Goal: Task Accomplishment & Management: Manage account settings

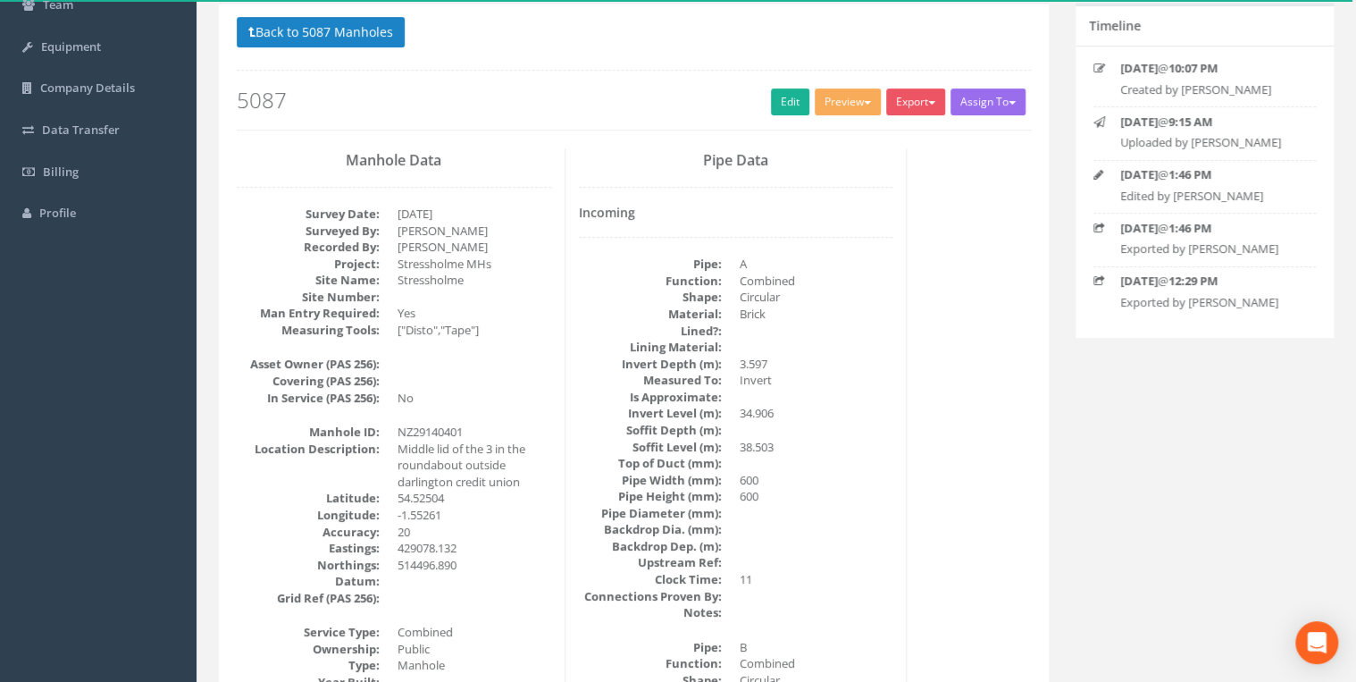
scroll to position [95, 0]
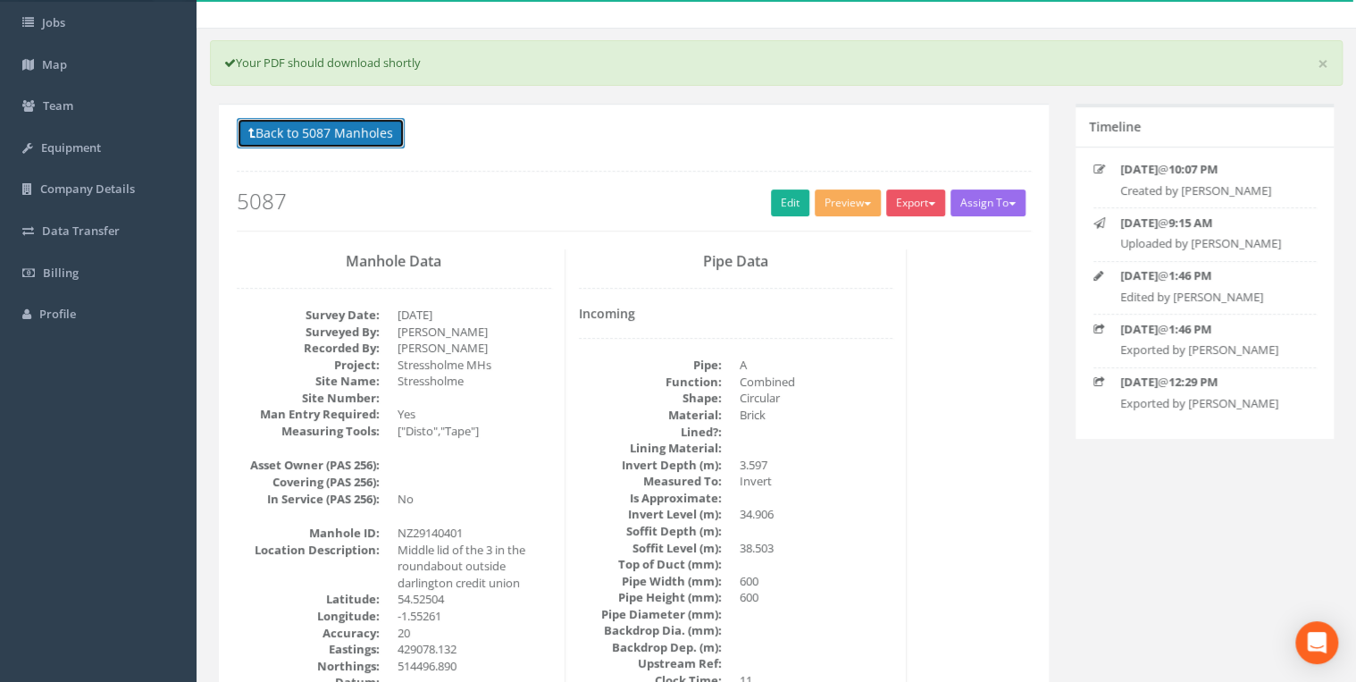
click at [310, 131] on button "Back to 5087 Manholes" at bounding box center [321, 133] width 168 height 30
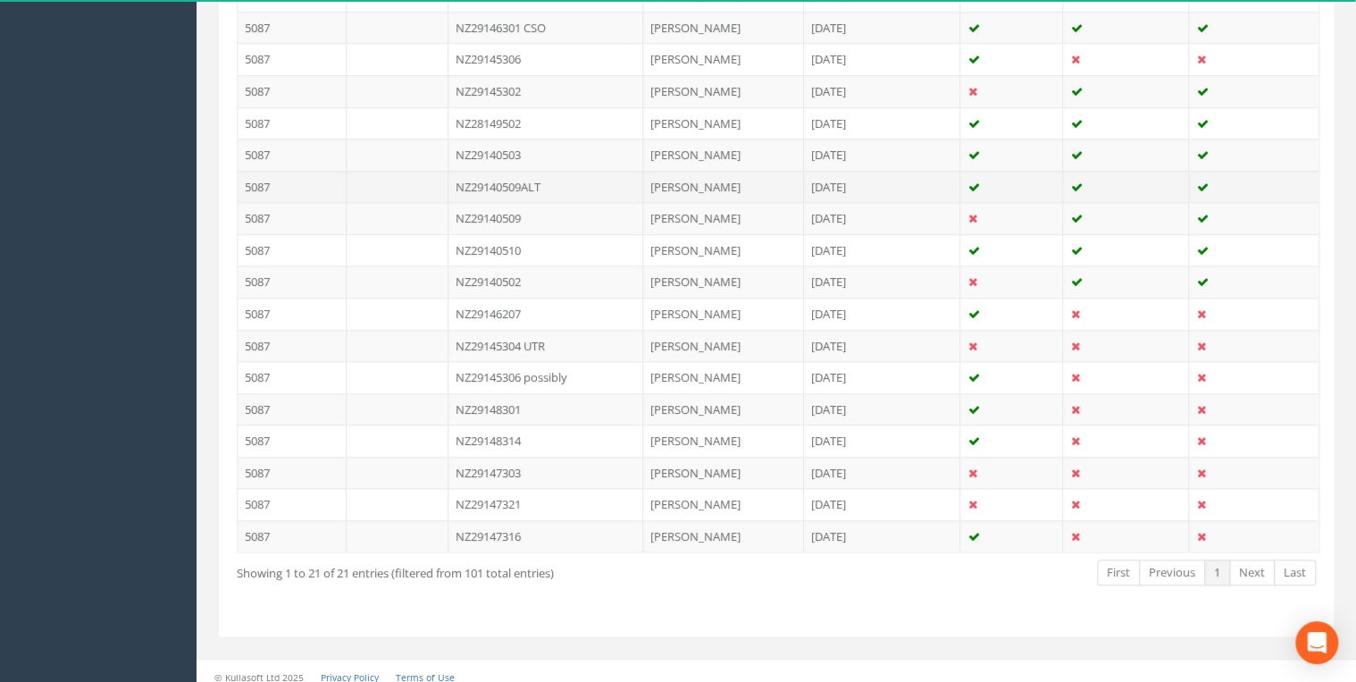
scroll to position [658, 0]
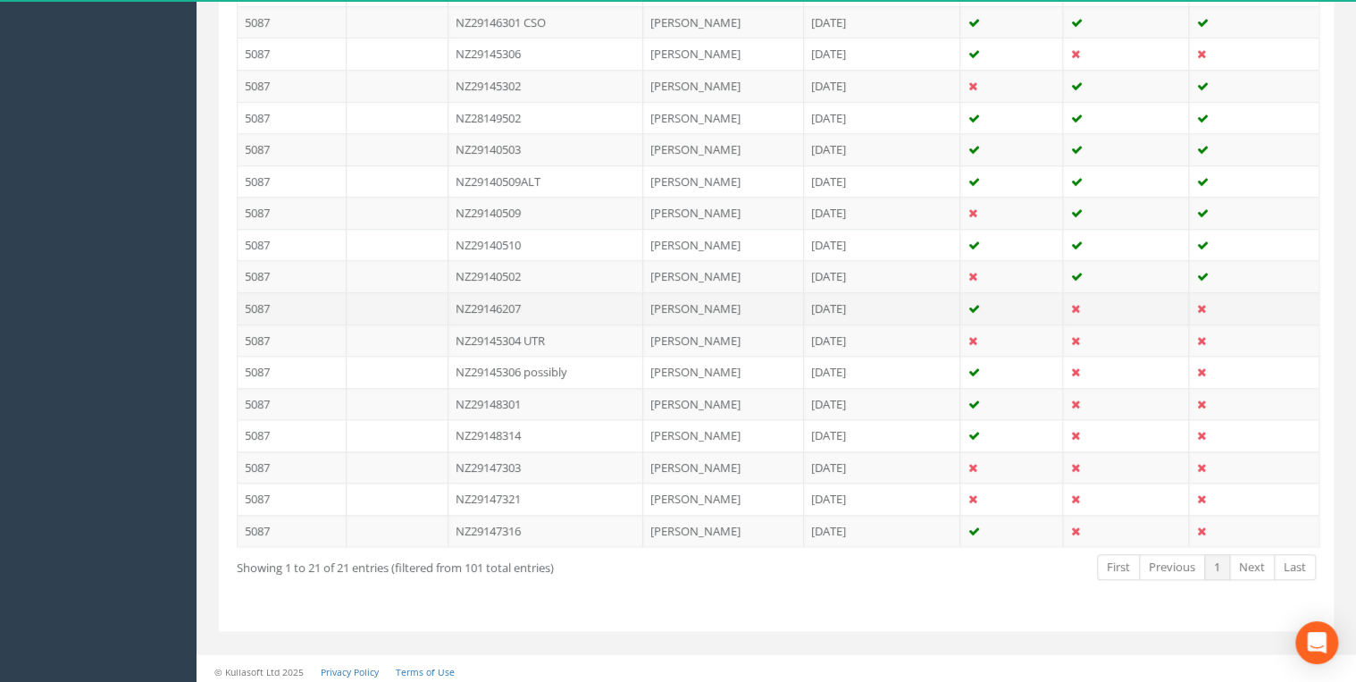
click at [525, 304] on td "NZ29146207" at bounding box center [546, 308] width 195 height 32
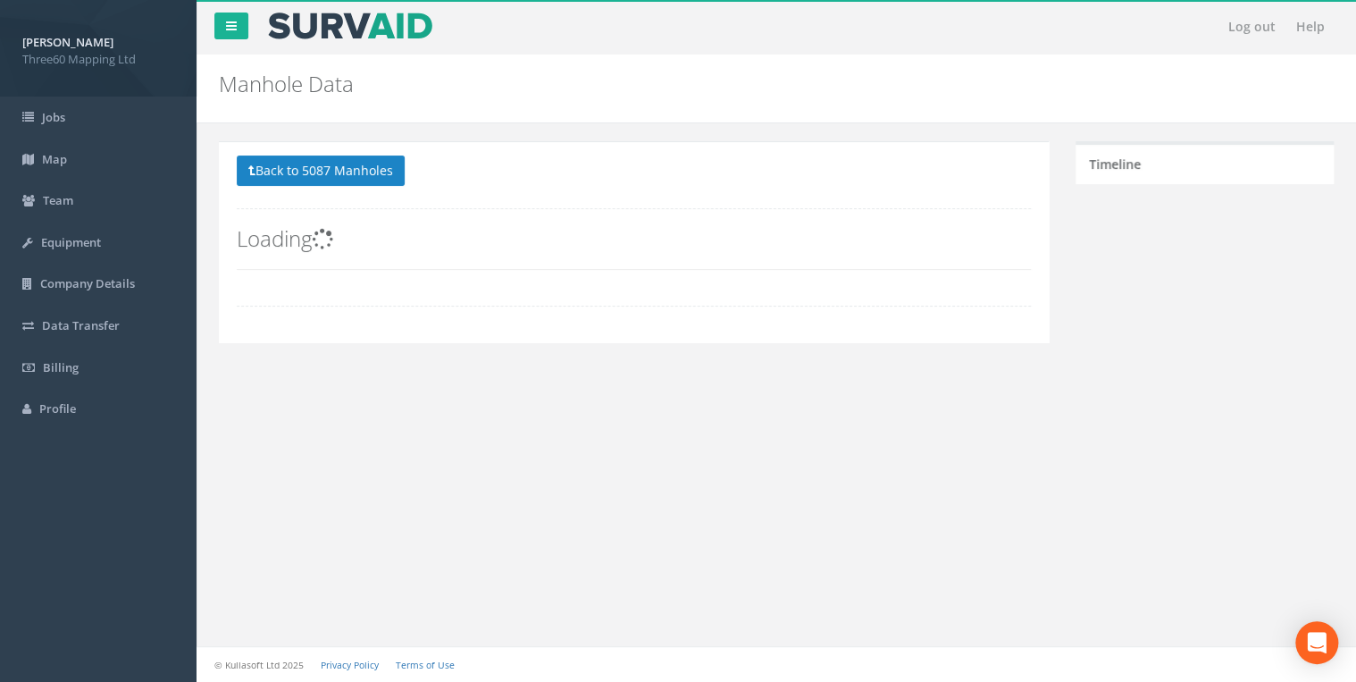
scroll to position [0, 0]
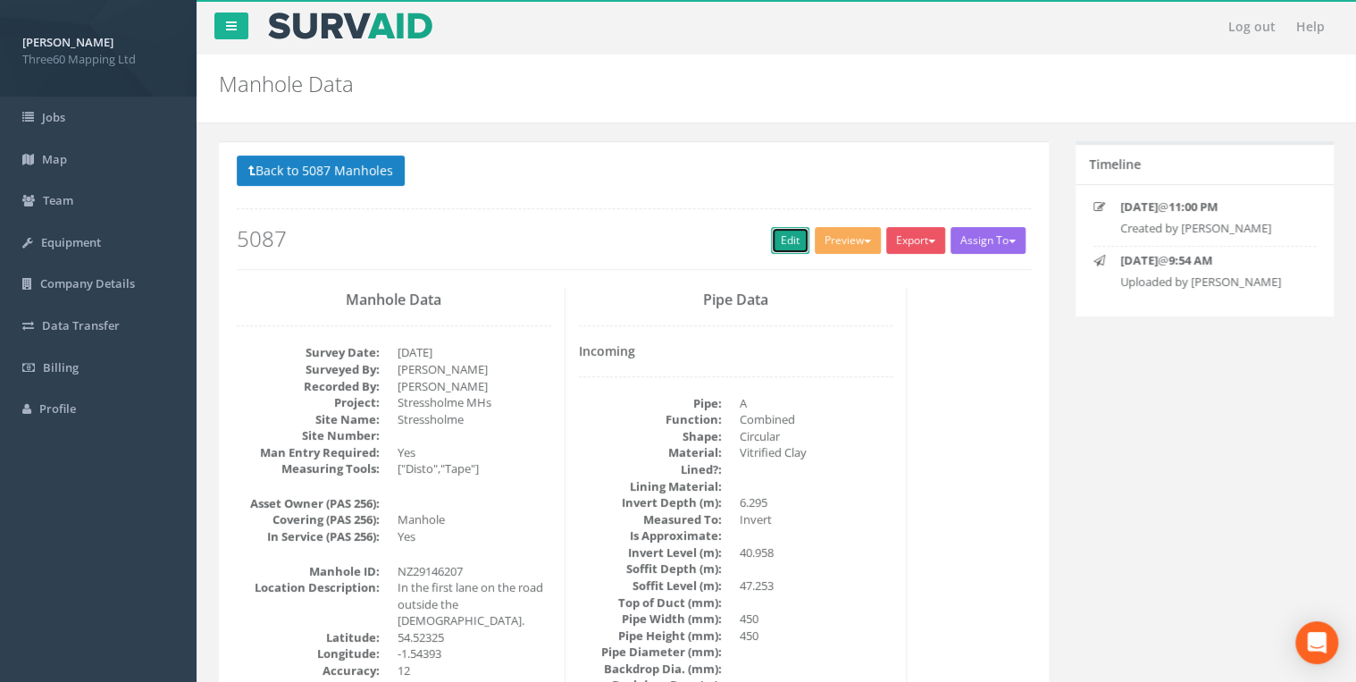
click at [786, 248] on link "Edit" at bounding box center [790, 240] width 38 height 27
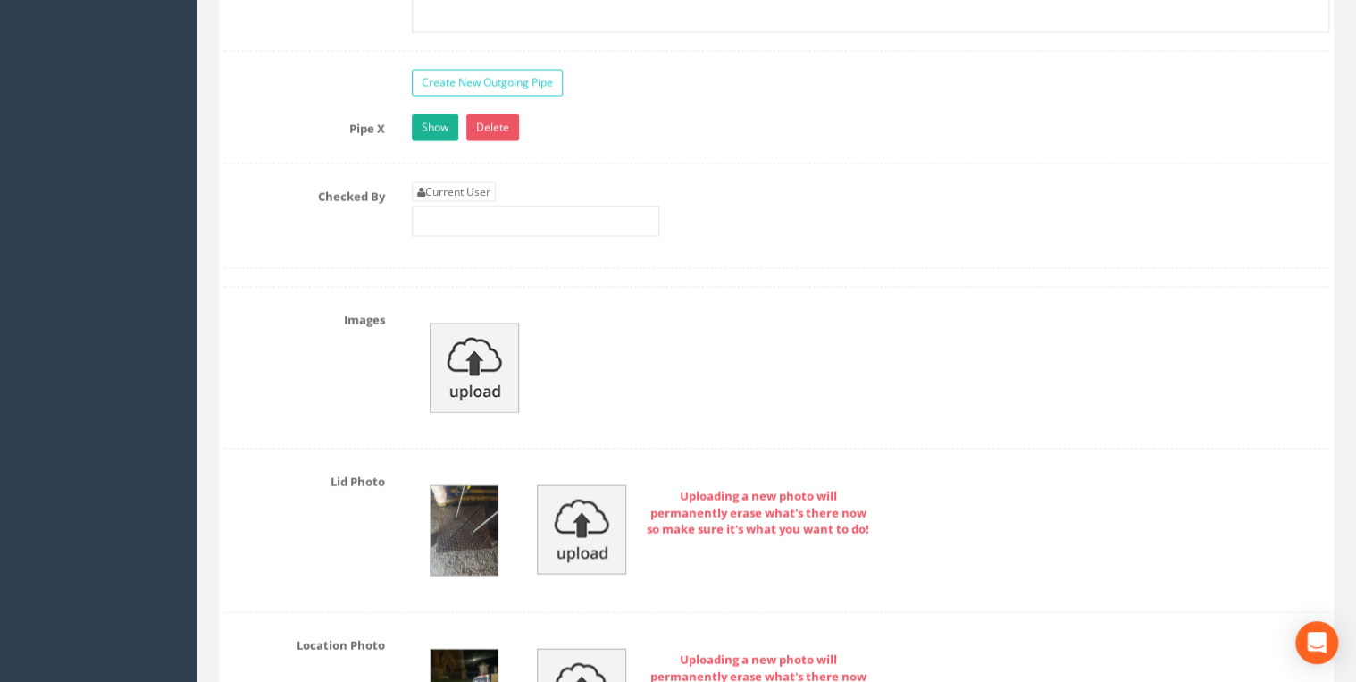
scroll to position [5147, 0]
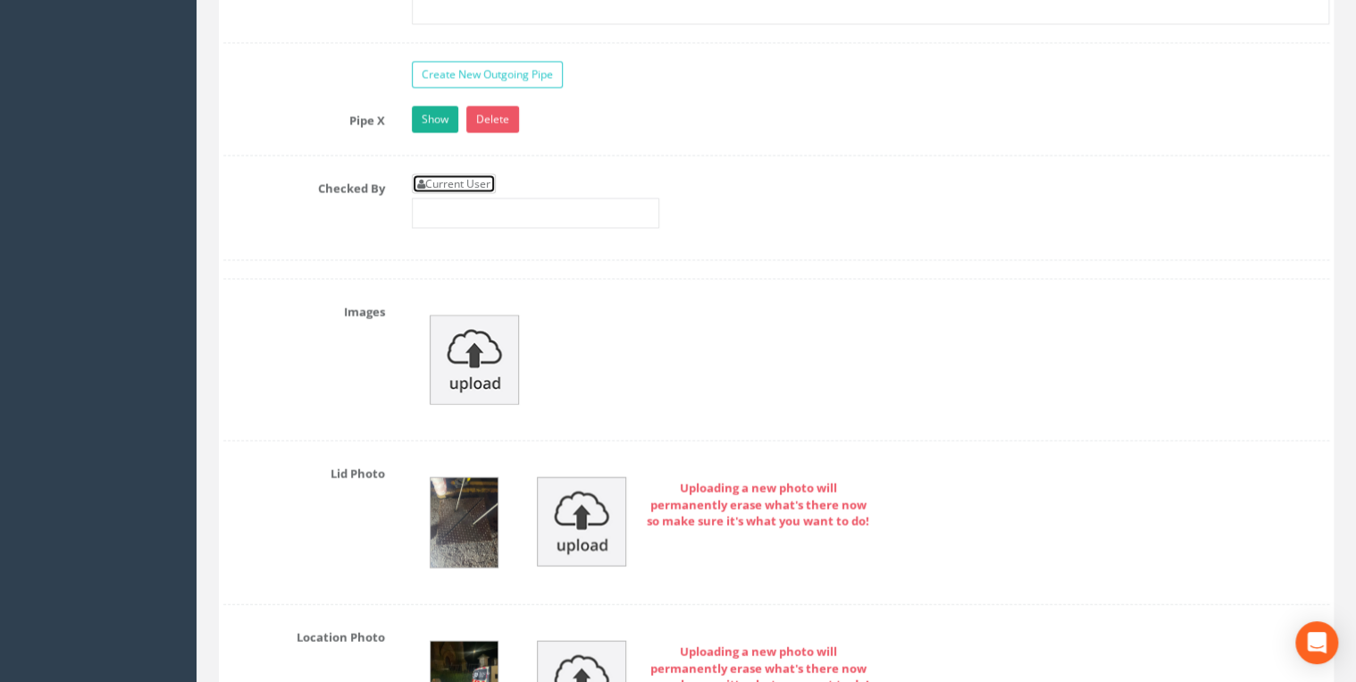
click at [461, 174] on link "Current User" at bounding box center [454, 184] width 84 height 20
type input "[PERSON_NAME]"
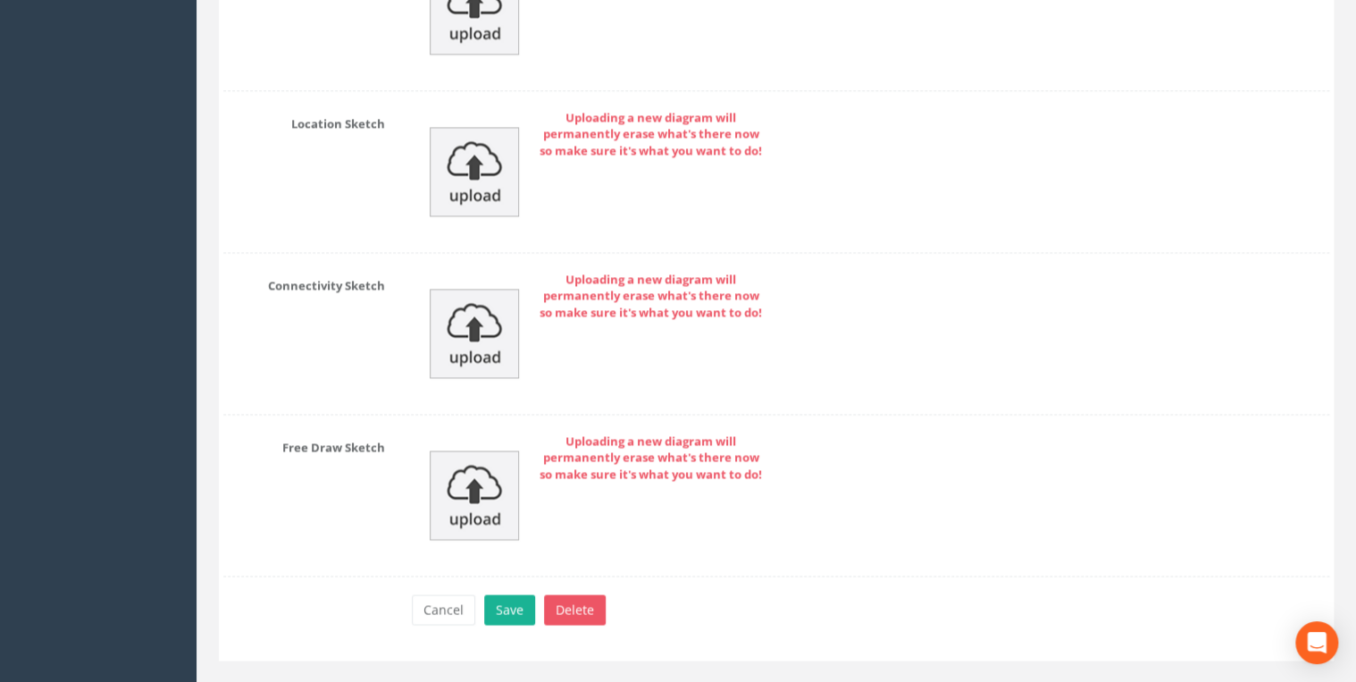
scroll to position [8102, 0]
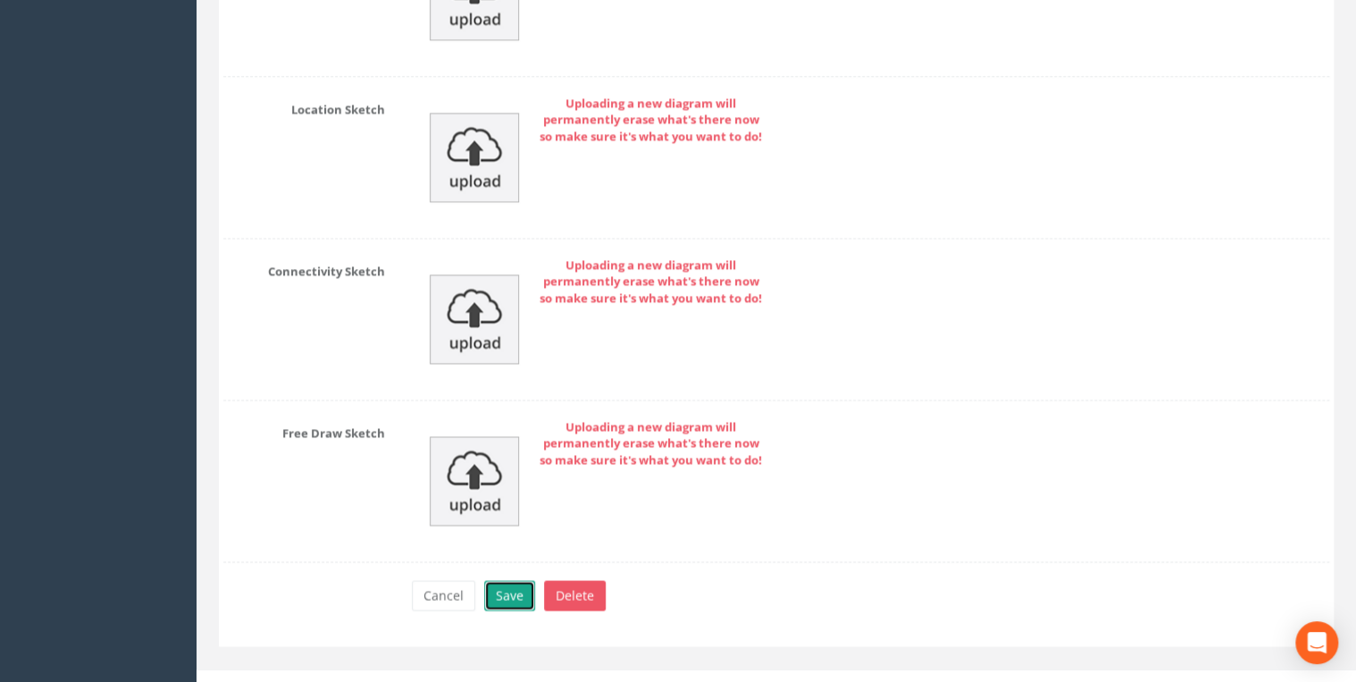
click at [500, 583] on button "Save" at bounding box center [509, 595] width 51 height 30
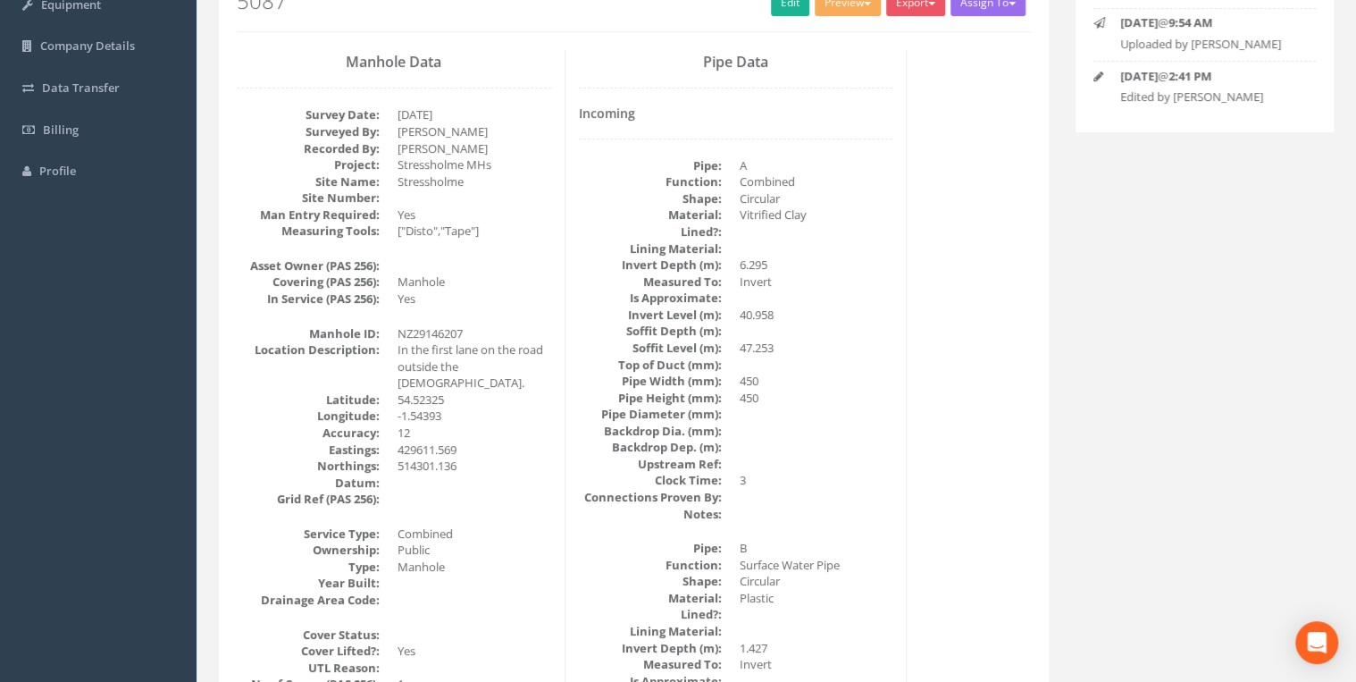
scroll to position [0, 0]
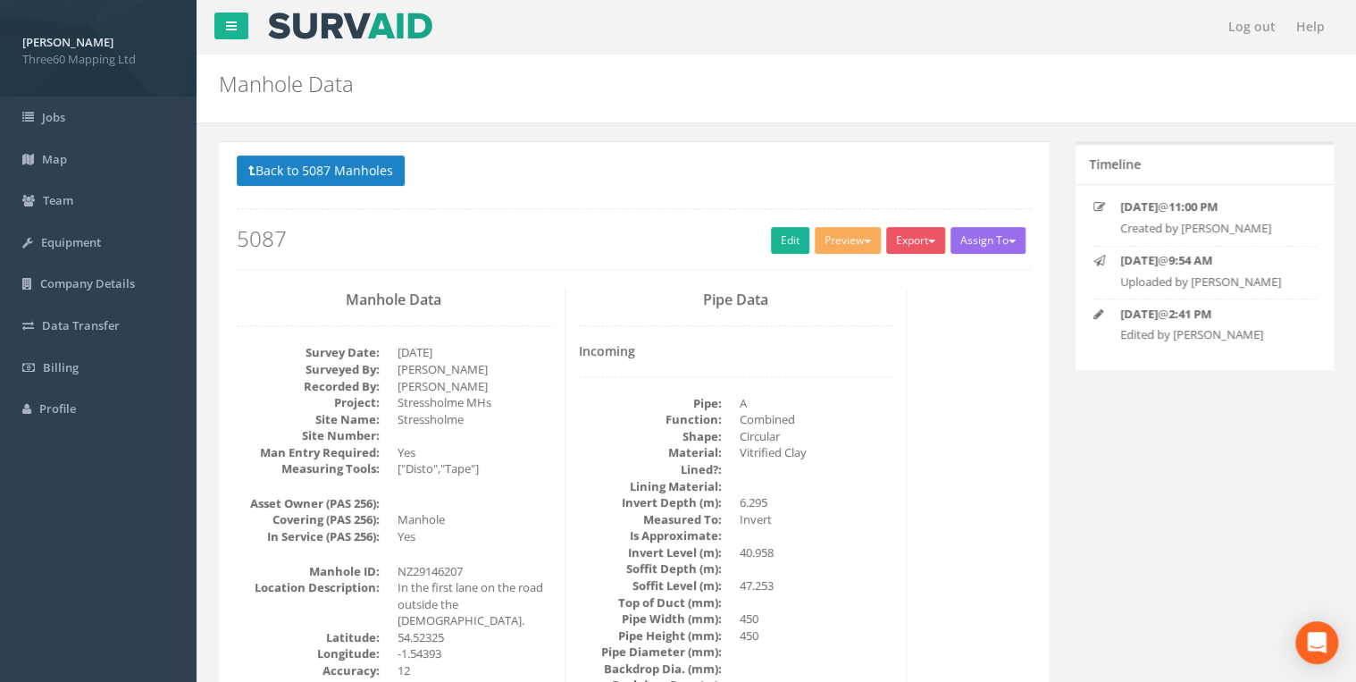
click at [937, 221] on div "Back to 5087 Manholes Back to Map Assign To No Companies Added Export 360 Manho…" at bounding box center [634, 211] width 794 height 113
click at [922, 222] on div "Back to 5087 Manholes Back to Map Assign To No Companies Added Export 360 Manho…" at bounding box center [634, 211] width 794 height 113
click at [919, 233] on button "Export" at bounding box center [915, 240] width 59 height 27
click at [869, 269] on link "360 Manhole" at bounding box center [879, 278] width 136 height 28
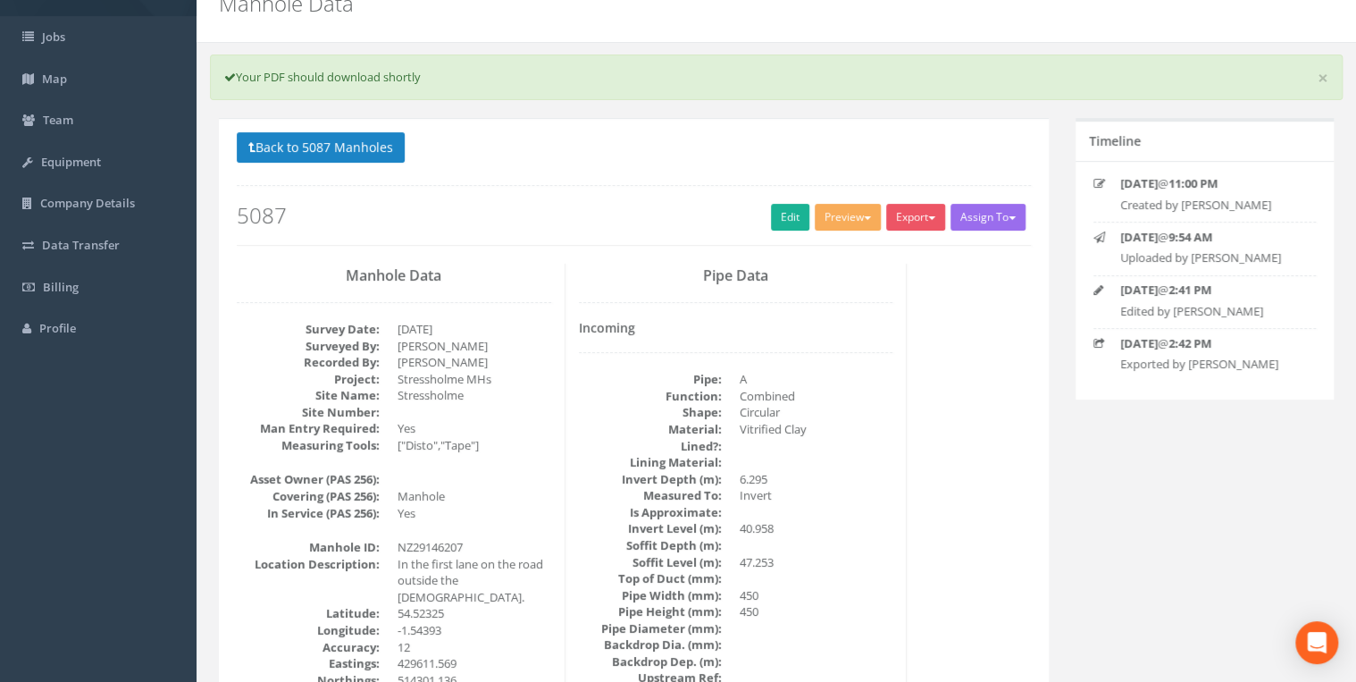
scroll to position [190, 0]
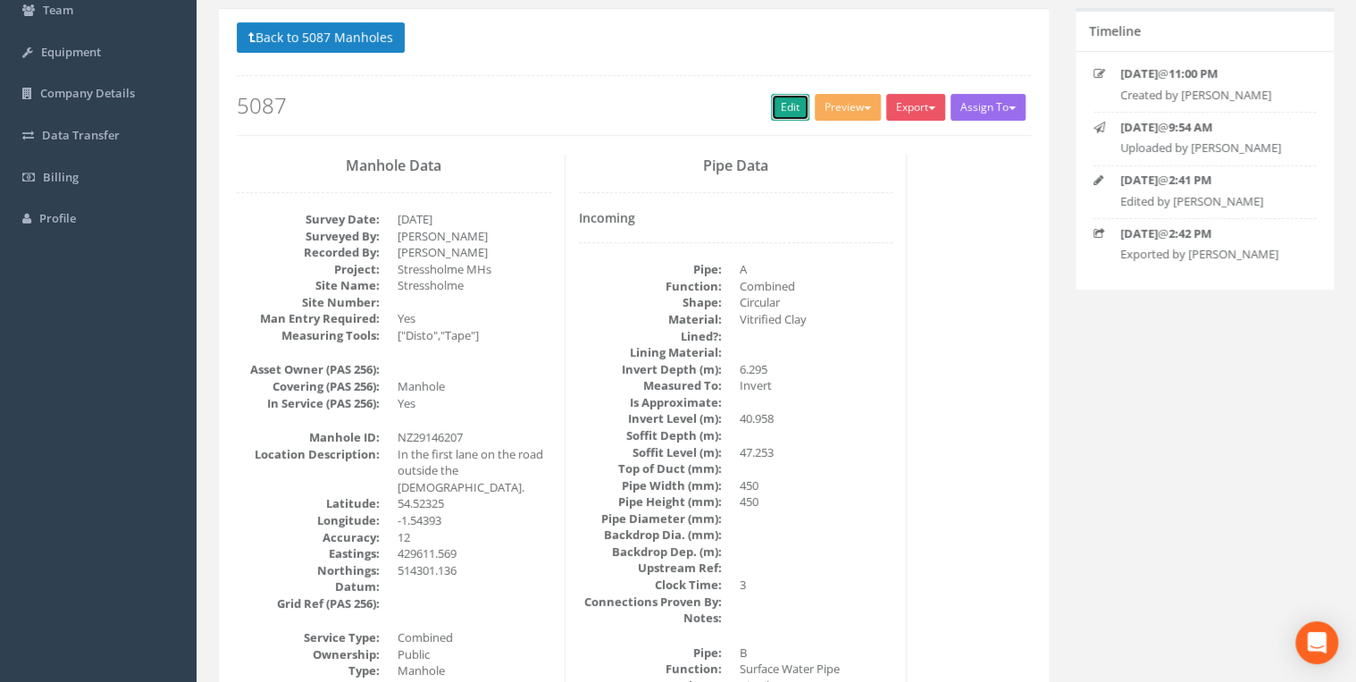
click at [776, 105] on link "Edit" at bounding box center [790, 107] width 38 height 27
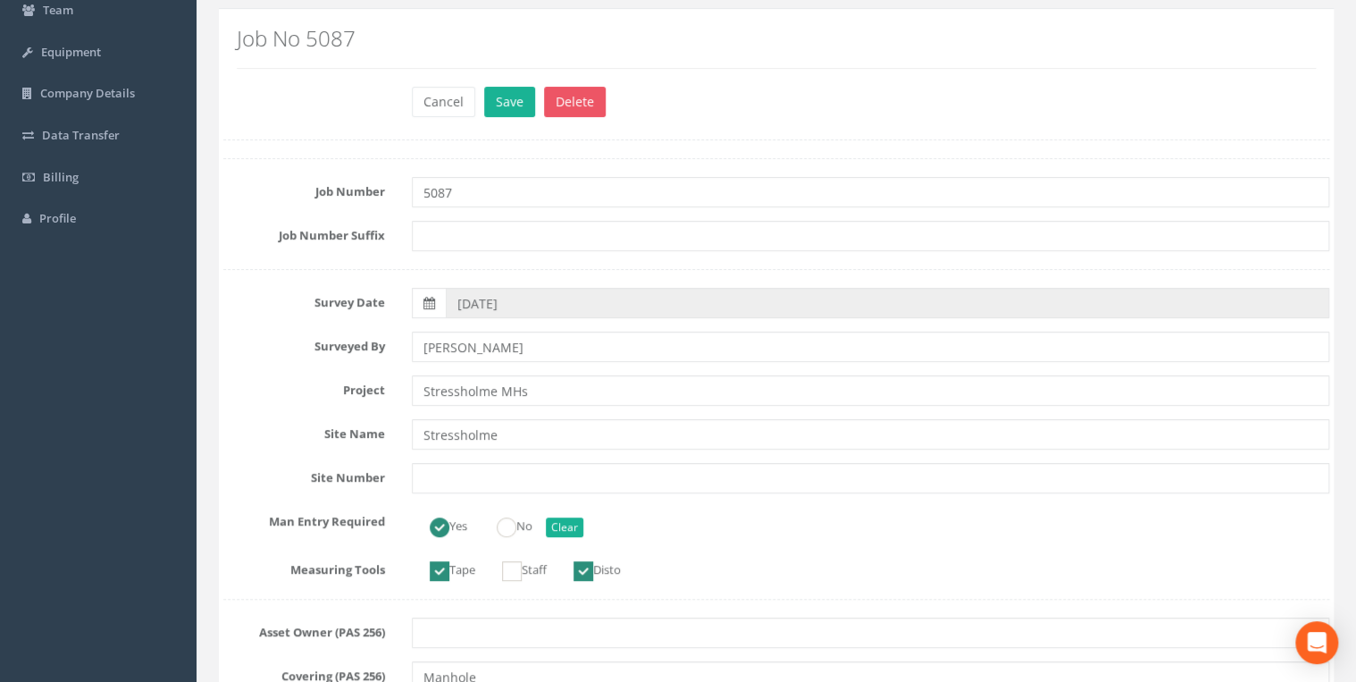
scroll to position [762, 0]
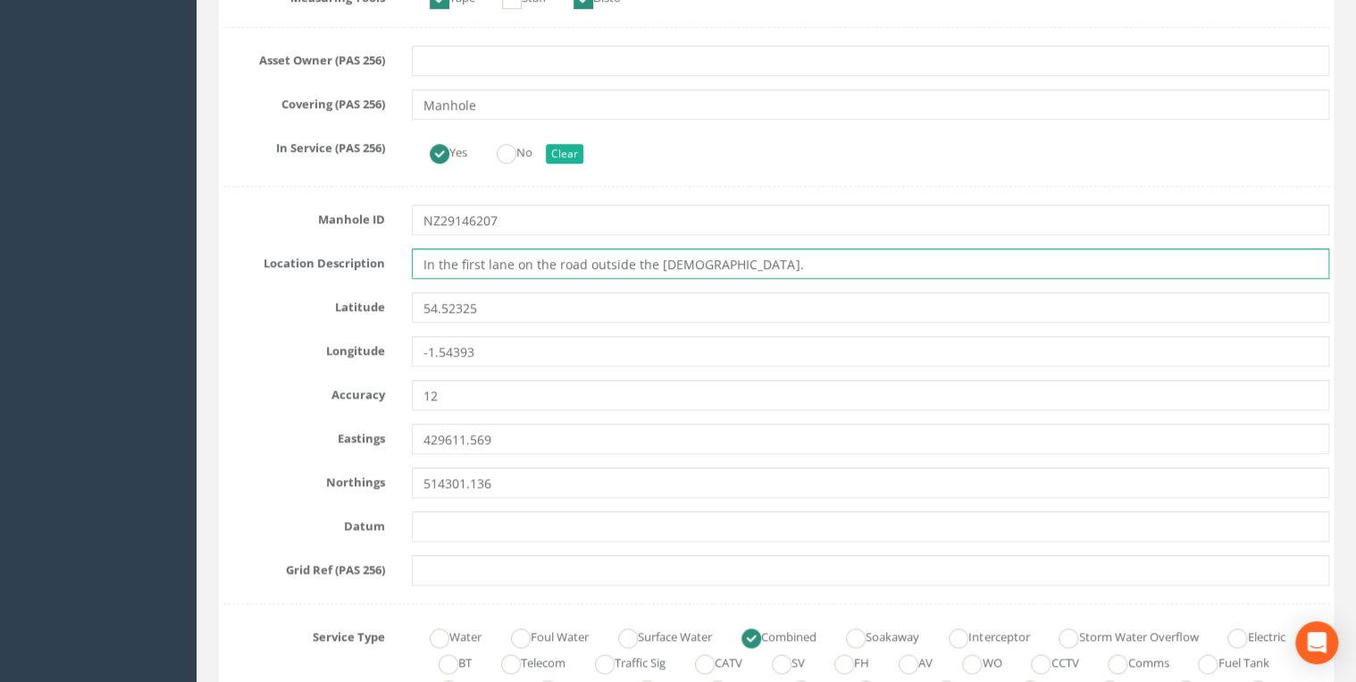
drag, startPoint x: 711, startPoint y: 266, endPoint x: 359, endPoint y: 272, distance: 352.1
click at [359, 272] on div "Location Description In the first lane on the road outside the [DEMOGRAPHIC_DAT…" at bounding box center [776, 263] width 1133 height 30
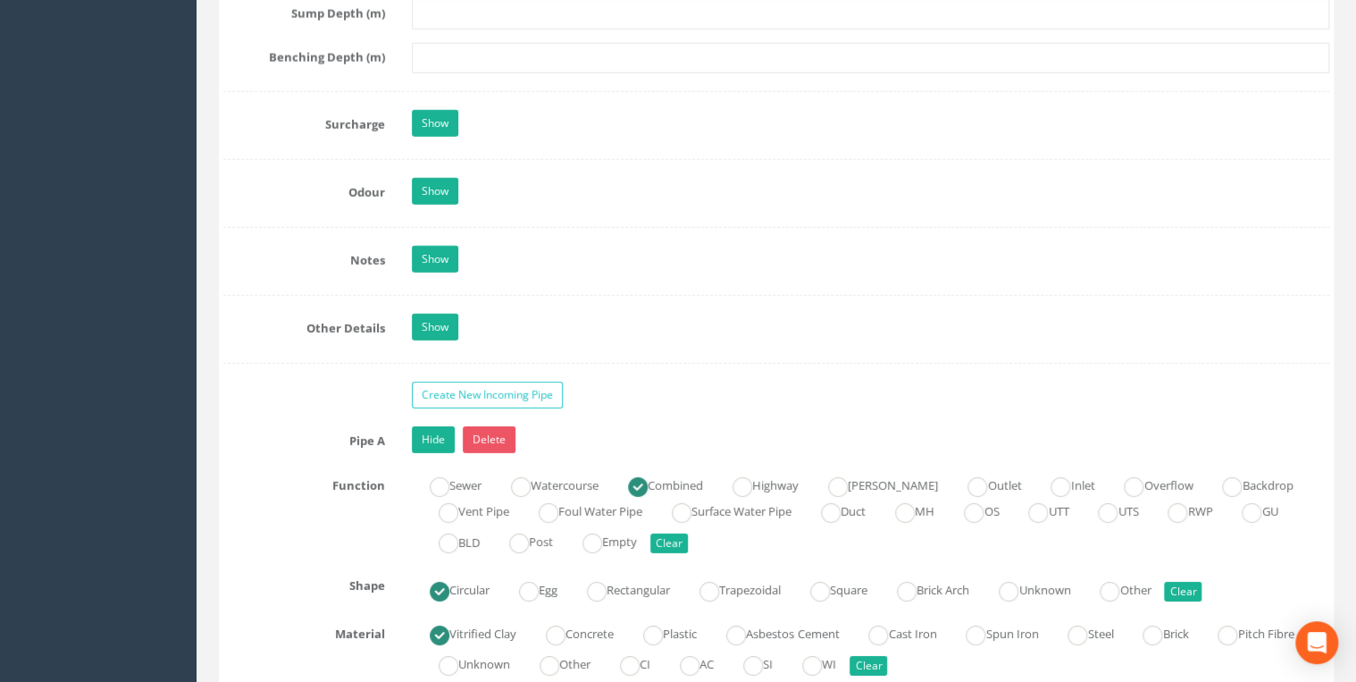
scroll to position [2668, 0]
click at [432, 258] on link "Show" at bounding box center [435, 260] width 46 height 27
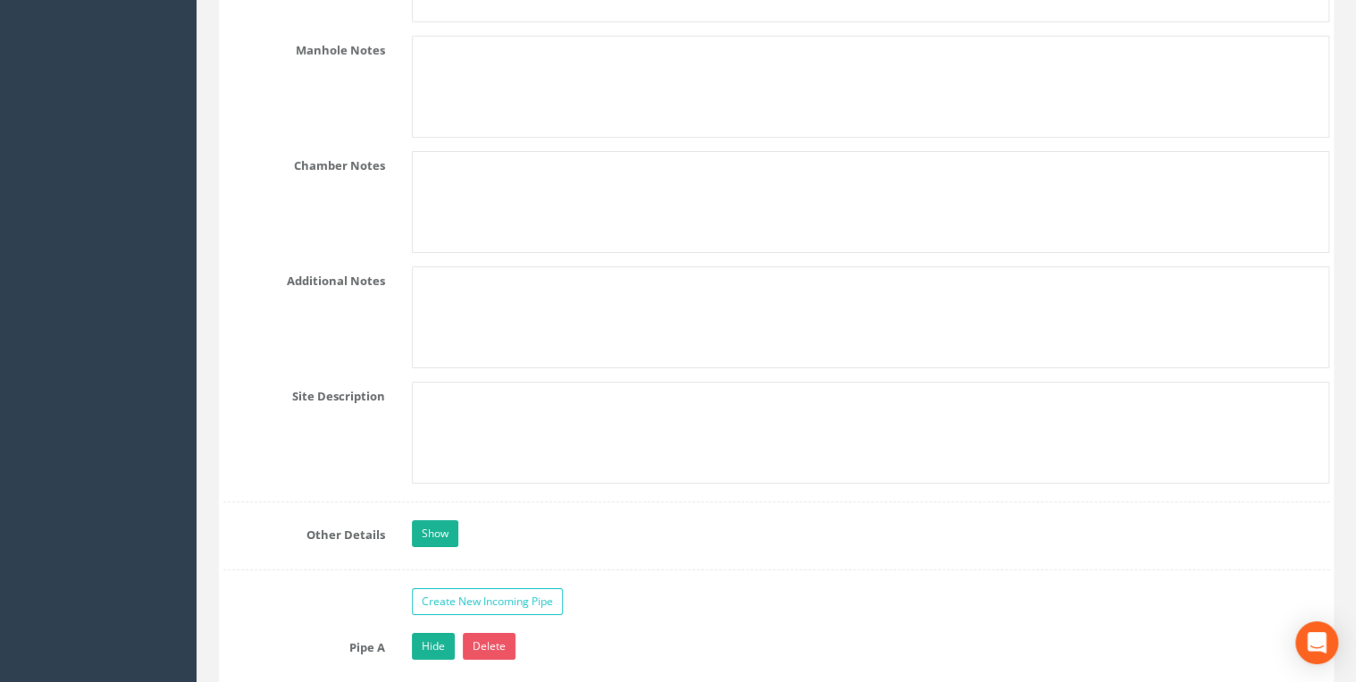
scroll to position [3050, 0]
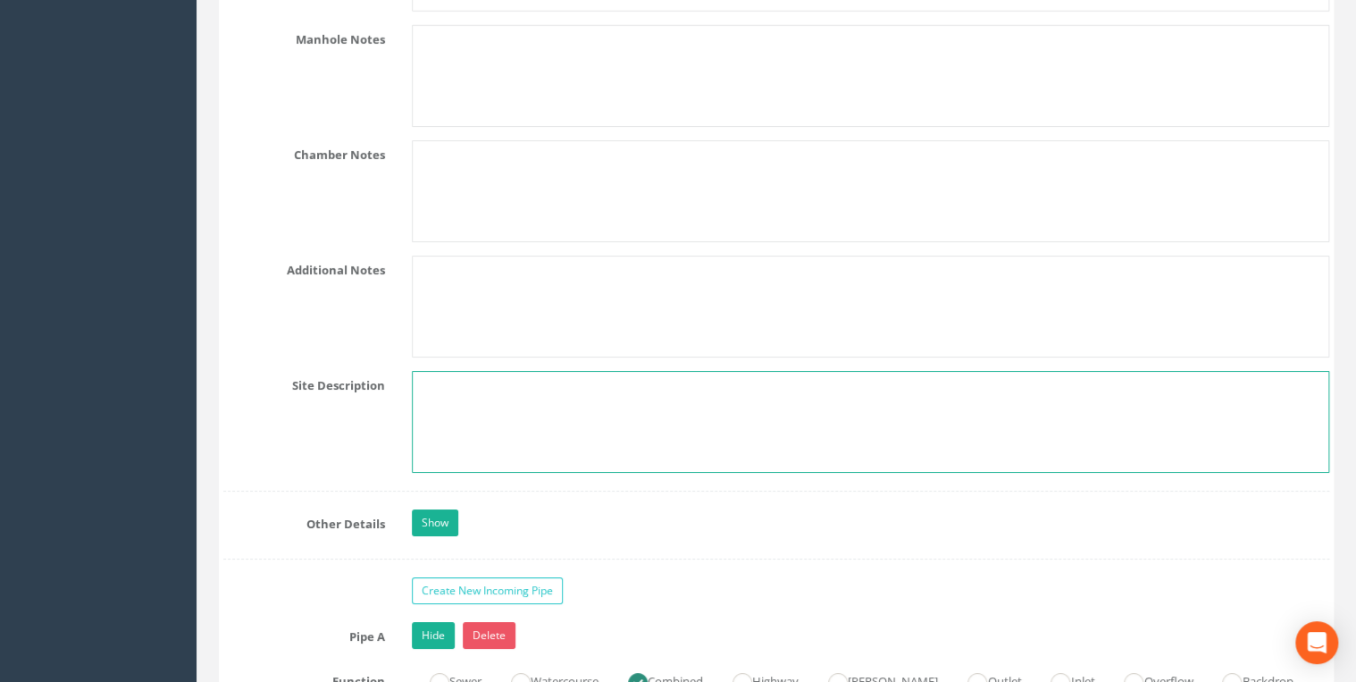
click at [479, 371] on textarea at bounding box center [871, 422] width 918 height 102
paste textarea "In the first lane on the road outside the [DEMOGRAPHIC_DATA]."
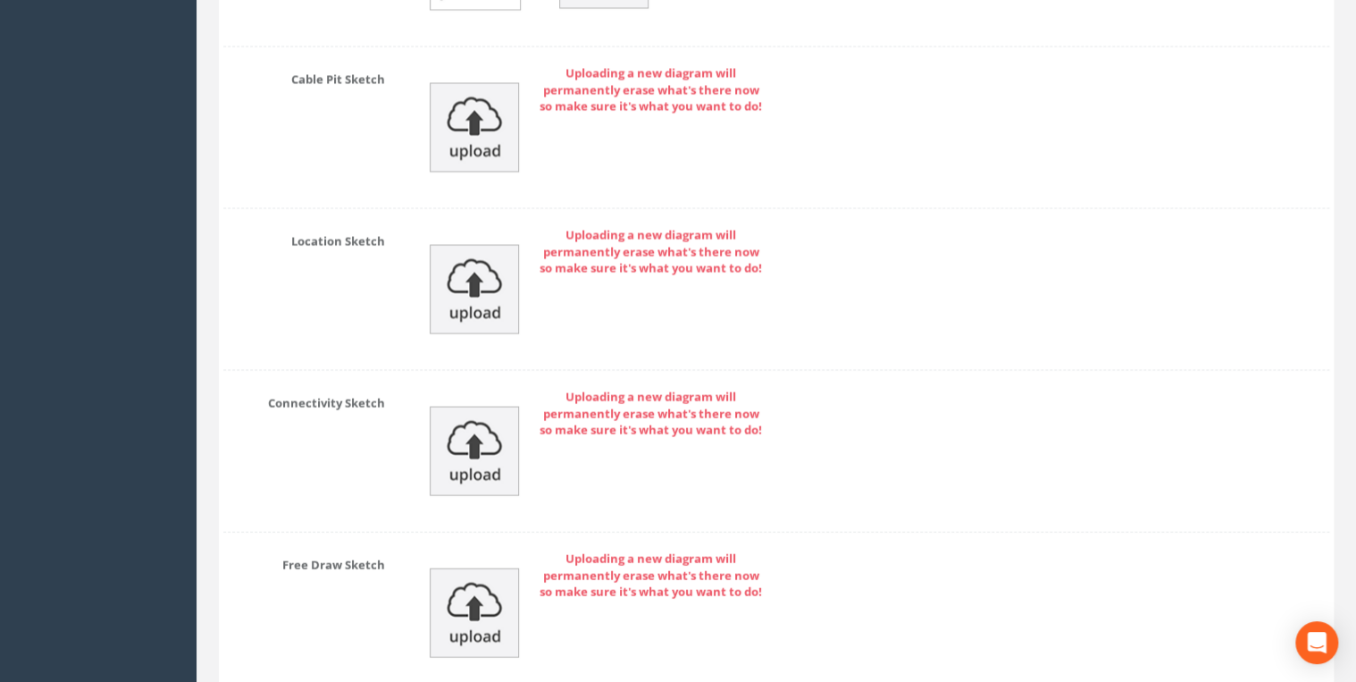
scroll to position [8733, 0]
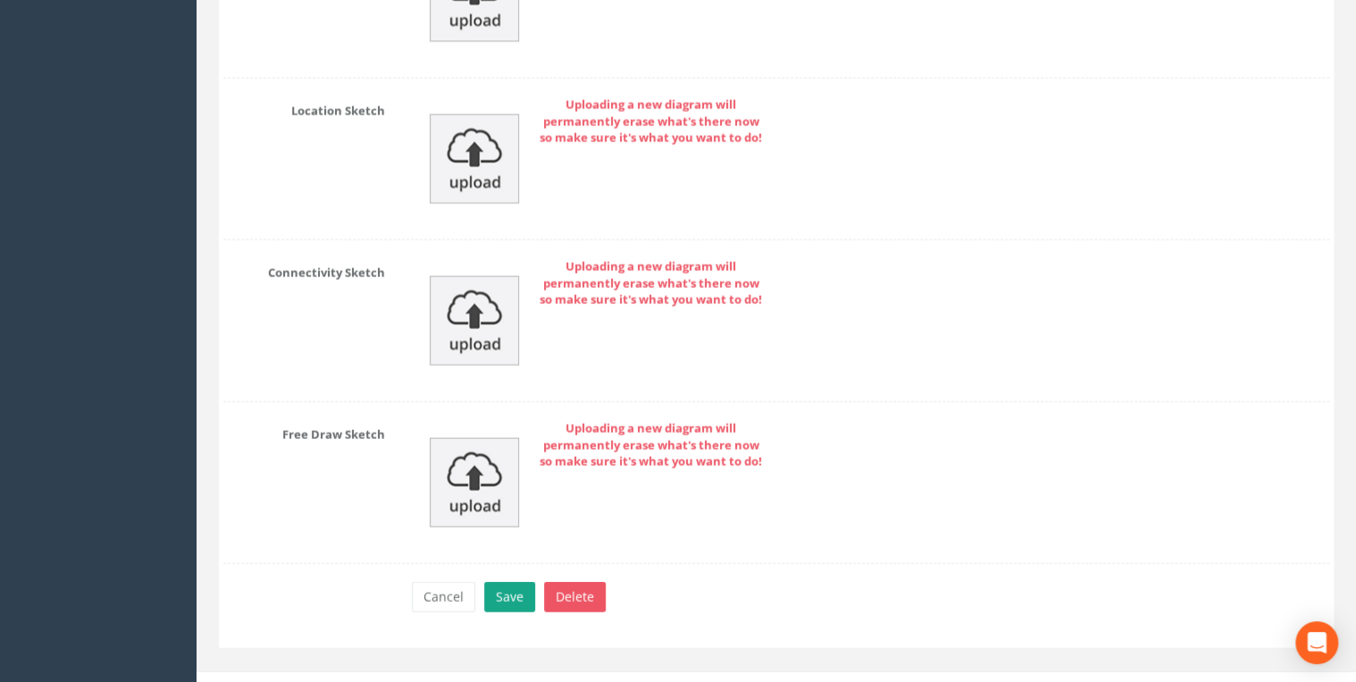
type textarea "In the first lane on the road outside the [DEMOGRAPHIC_DATA]."
click at [498, 582] on button "Save" at bounding box center [509, 597] width 51 height 30
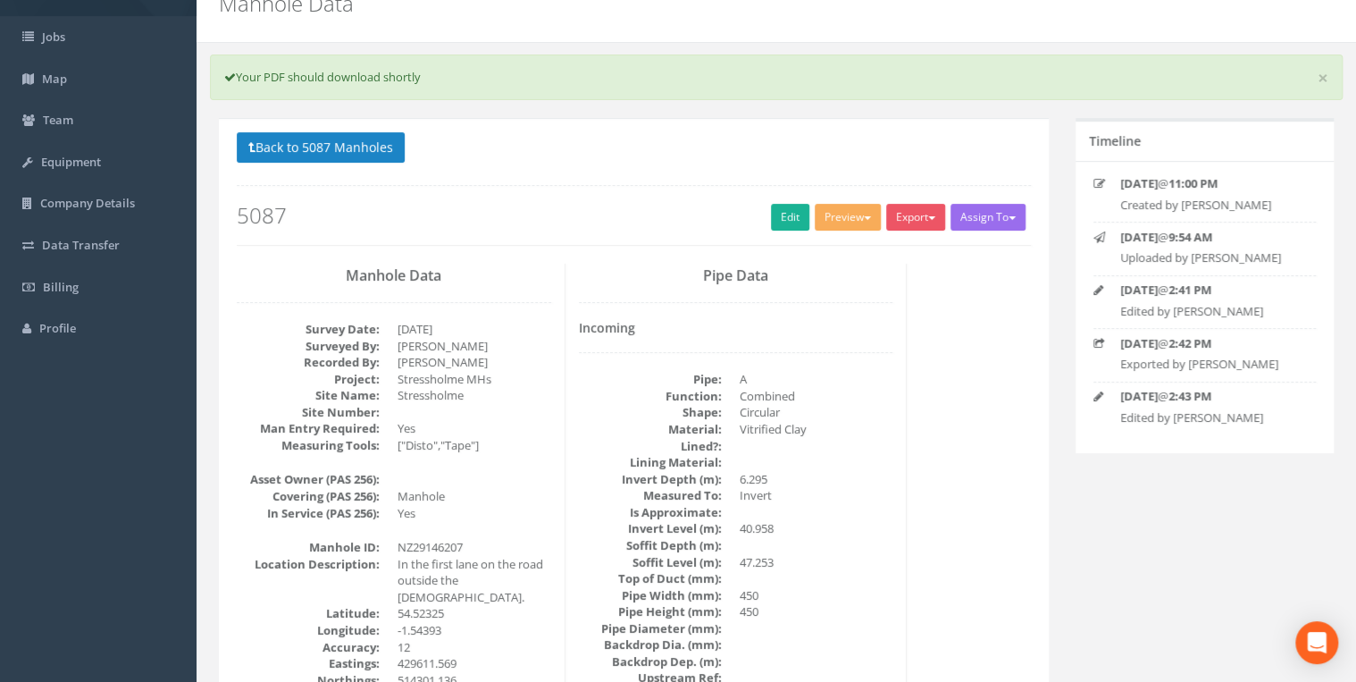
scroll to position [0, 0]
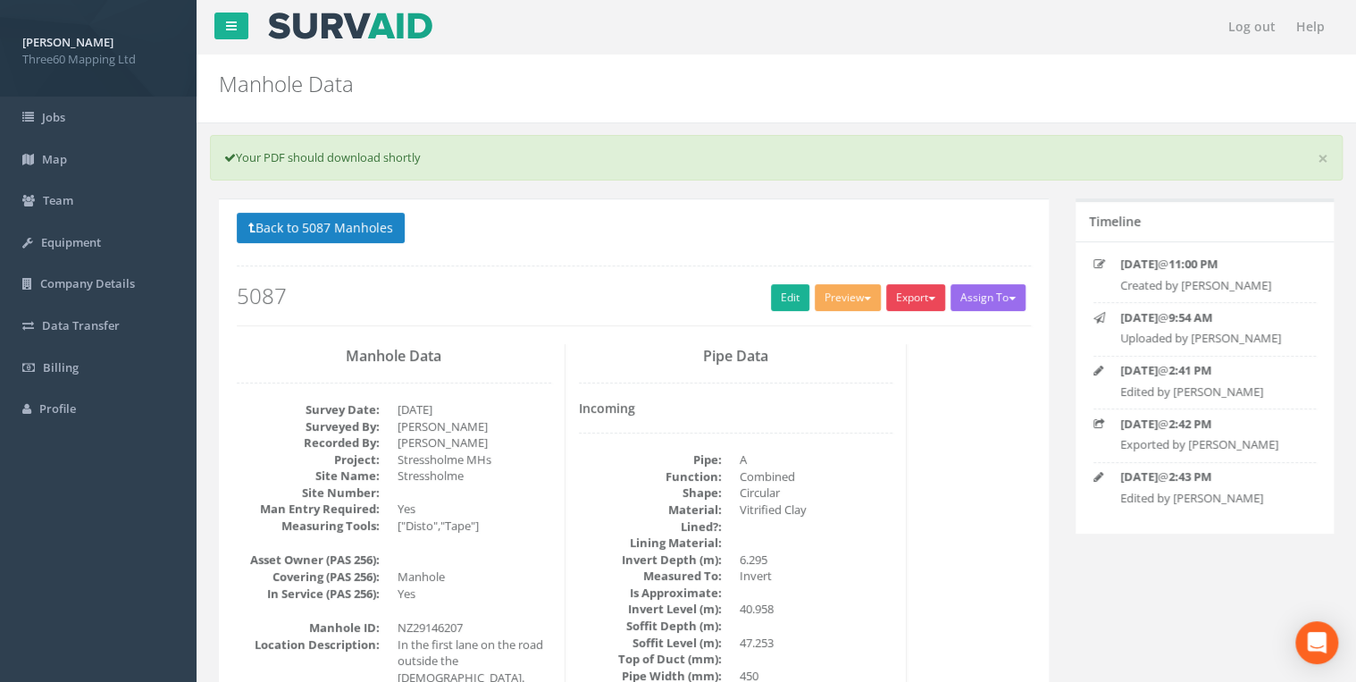
click at [901, 290] on button "Export" at bounding box center [915, 297] width 59 height 27
click at [868, 322] on link "360 Manhole" at bounding box center [879, 335] width 136 height 28
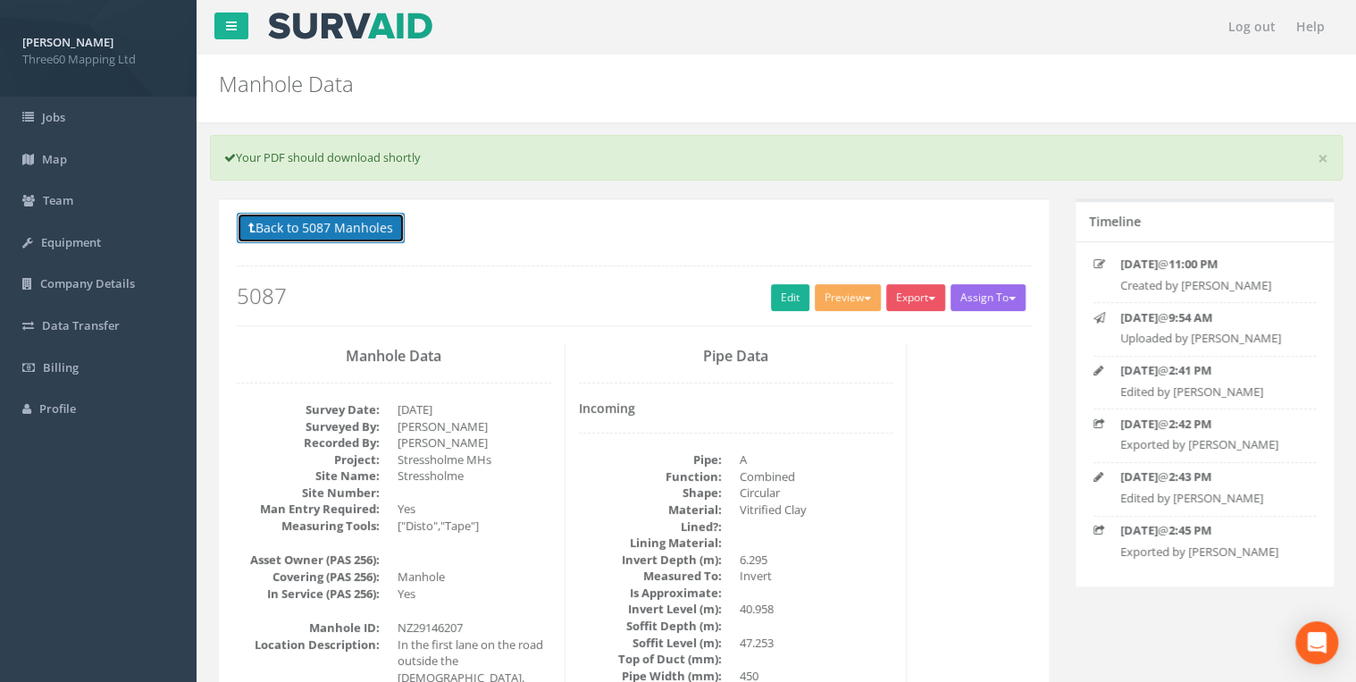
click at [384, 225] on button "Back to 5087 Manholes" at bounding box center [321, 228] width 168 height 30
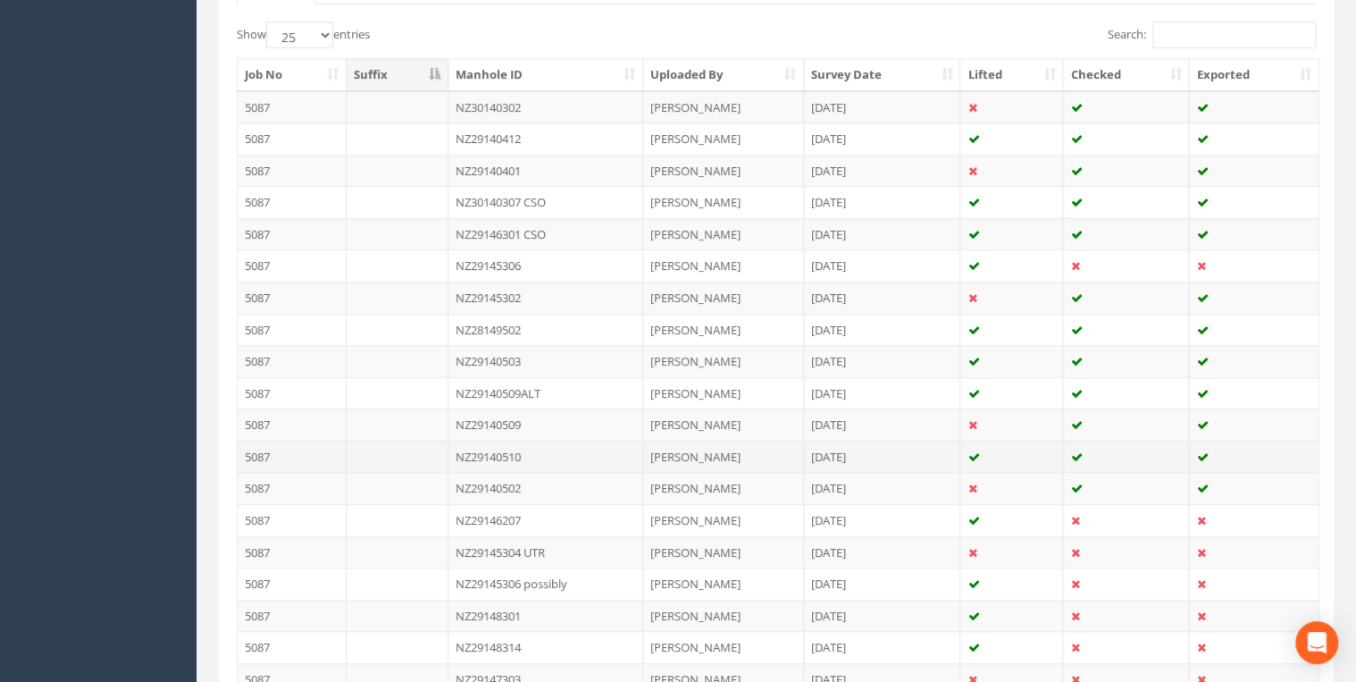
scroll to position [658, 0]
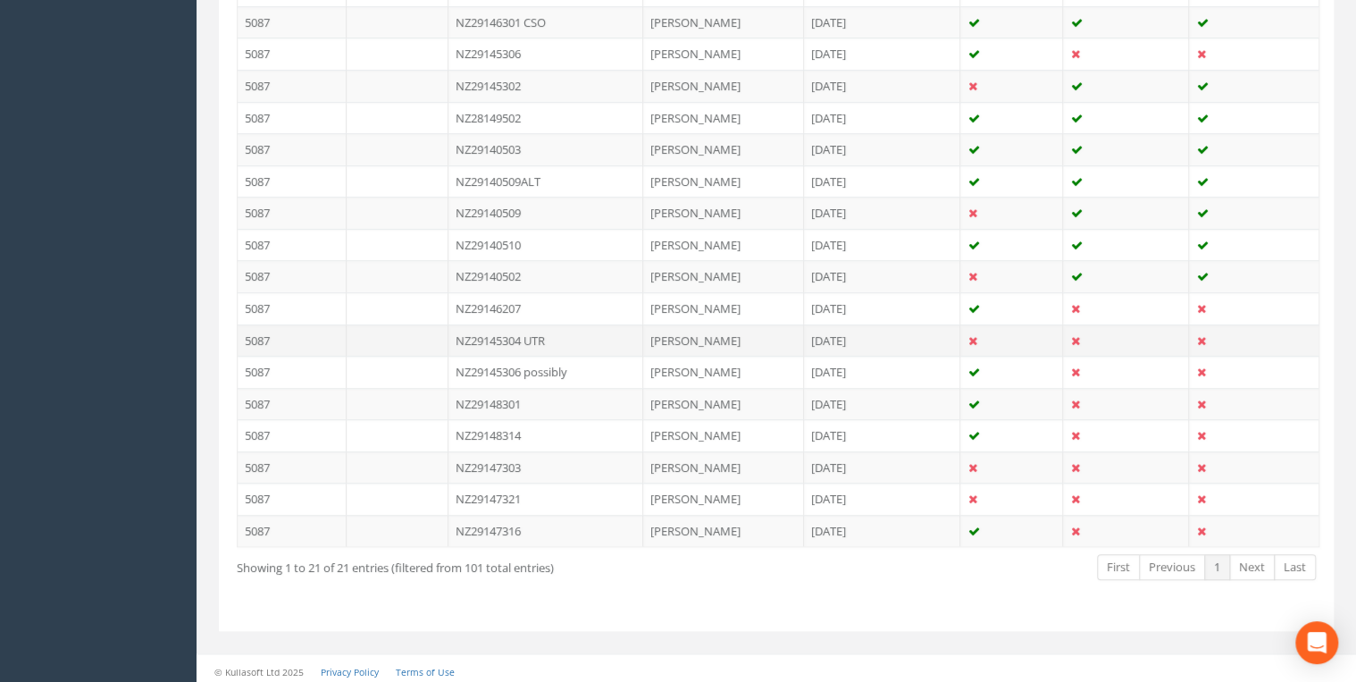
click at [532, 334] on td "NZ29145304 UTR" at bounding box center [546, 340] width 195 height 32
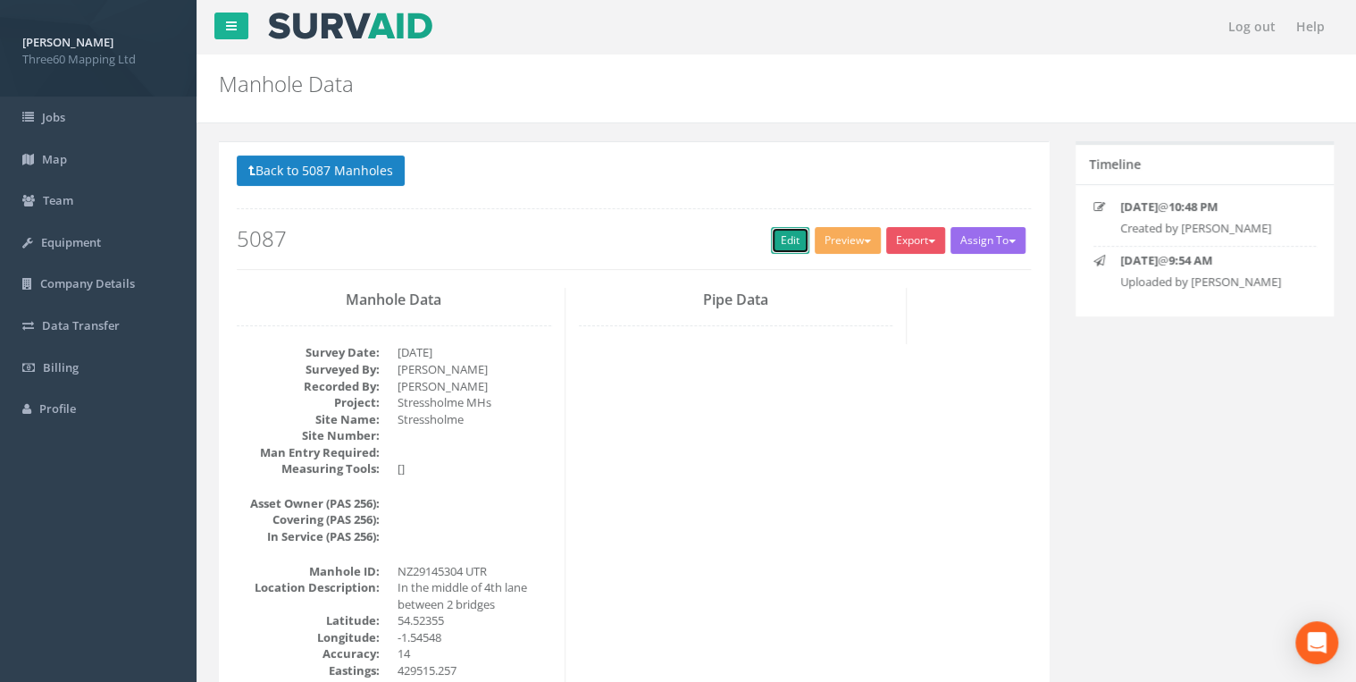
click at [781, 229] on link "Edit" at bounding box center [790, 240] width 38 height 27
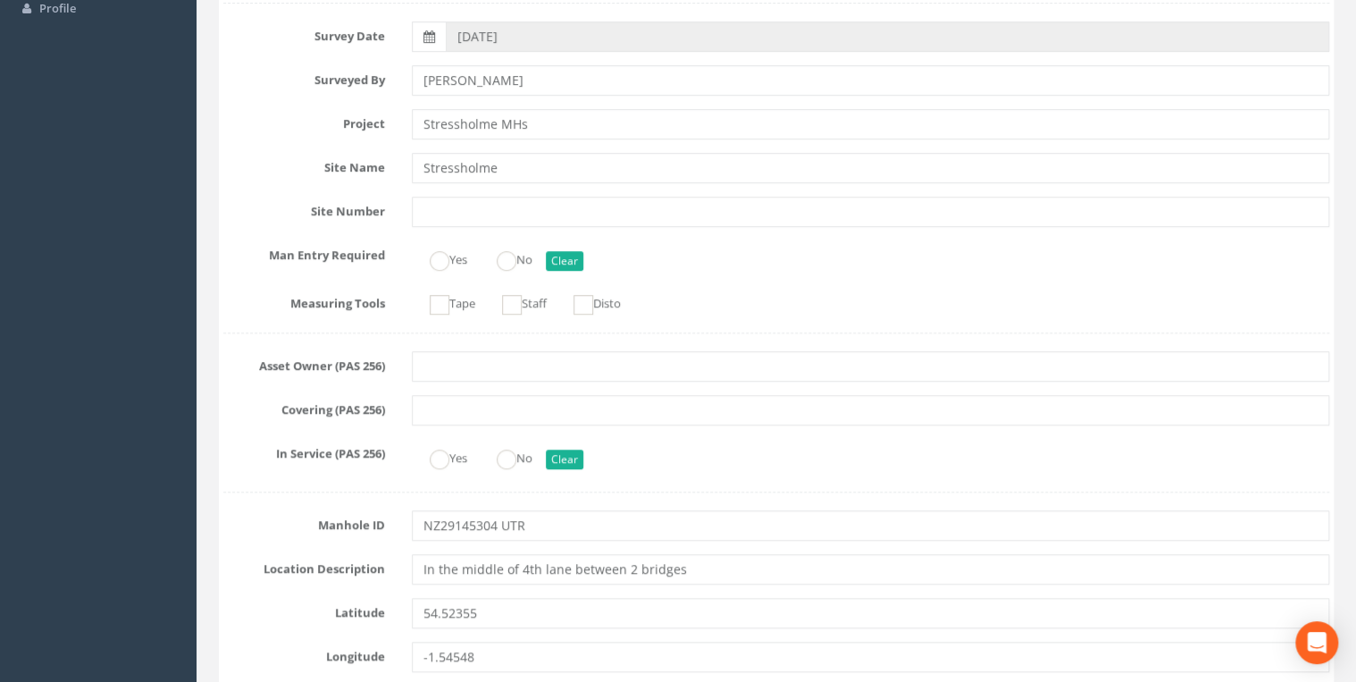
scroll to position [572, 0]
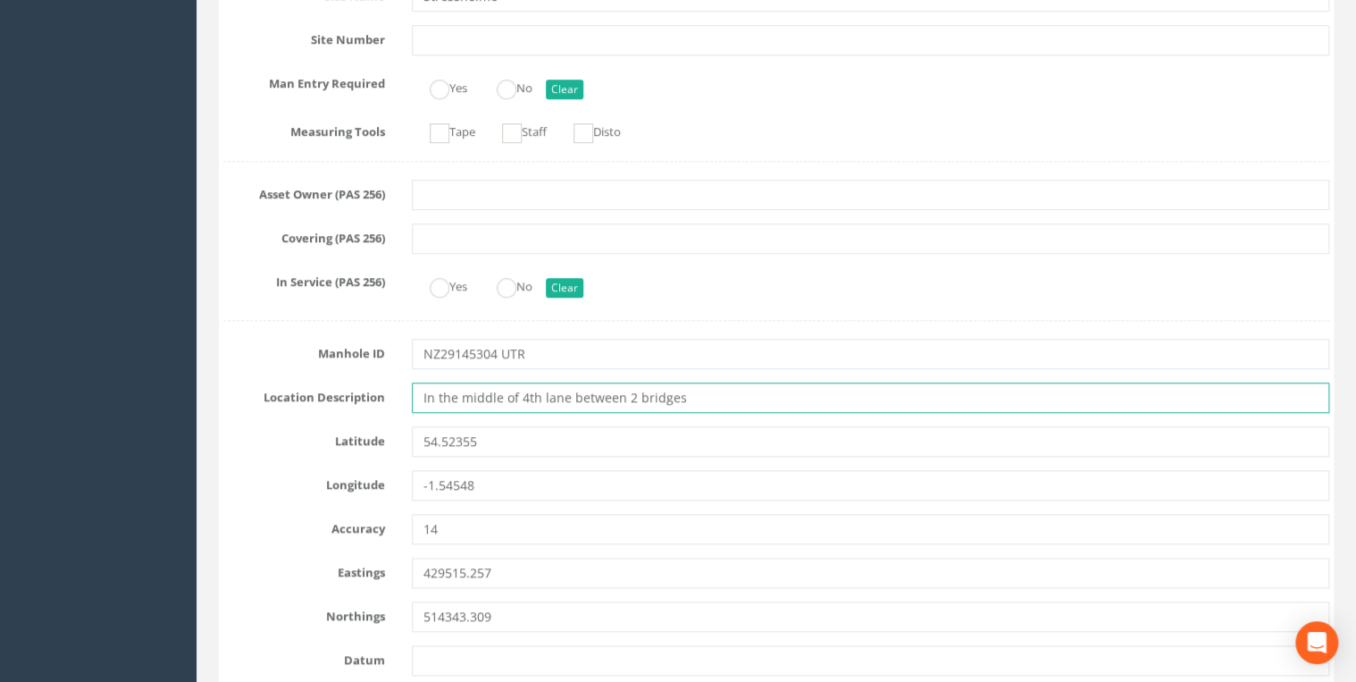
drag, startPoint x: 693, startPoint y: 388, endPoint x: 239, endPoint y: 384, distance: 453.9
click at [239, 384] on div "Location Description In the middle of 4th lane between 2 bridges" at bounding box center [776, 397] width 1133 height 30
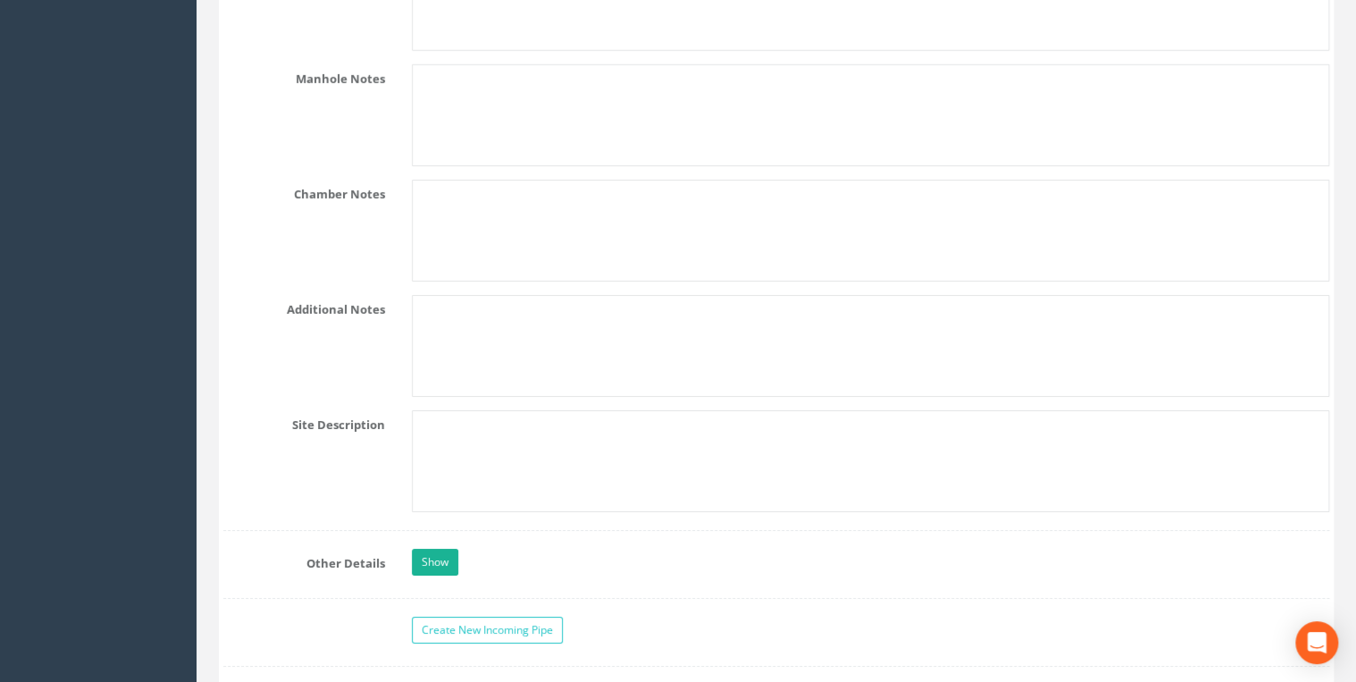
scroll to position [2573, 0]
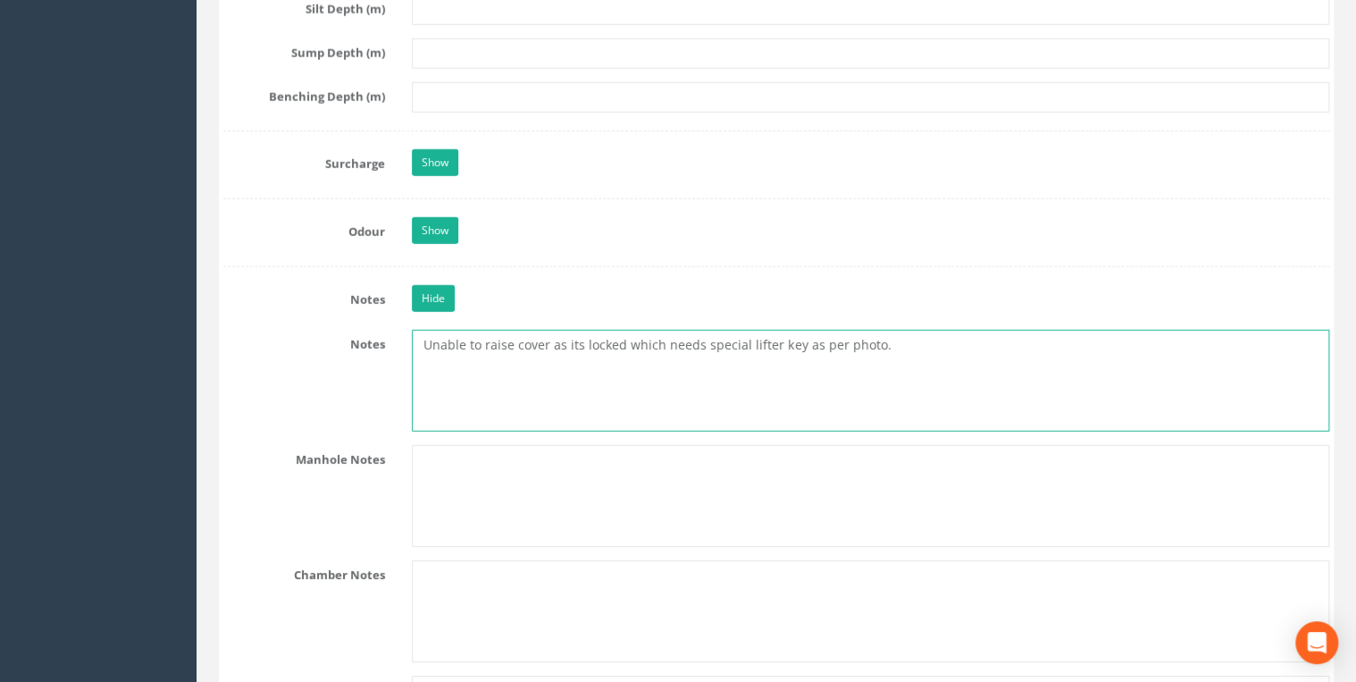
click at [877, 336] on textarea "Unable to raise cover as its locked which needs special lifter key as per photo." at bounding box center [871, 381] width 918 height 102
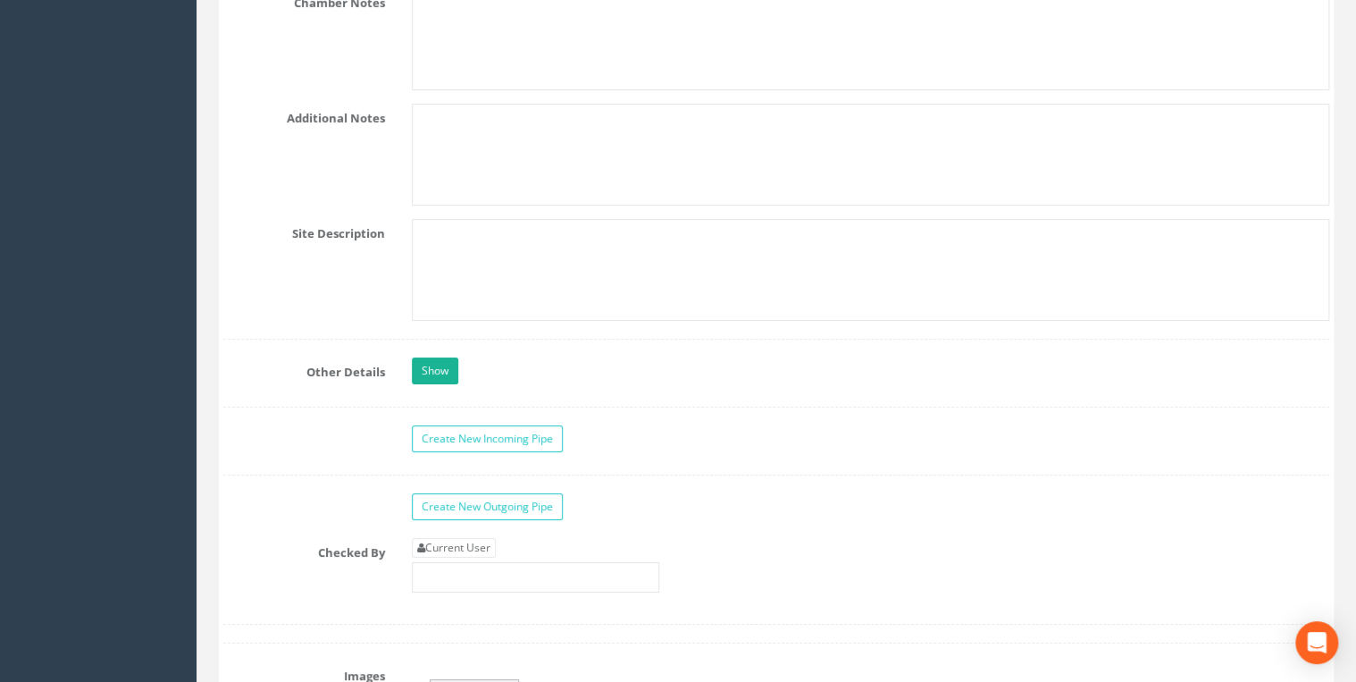
scroll to position [3335, 0]
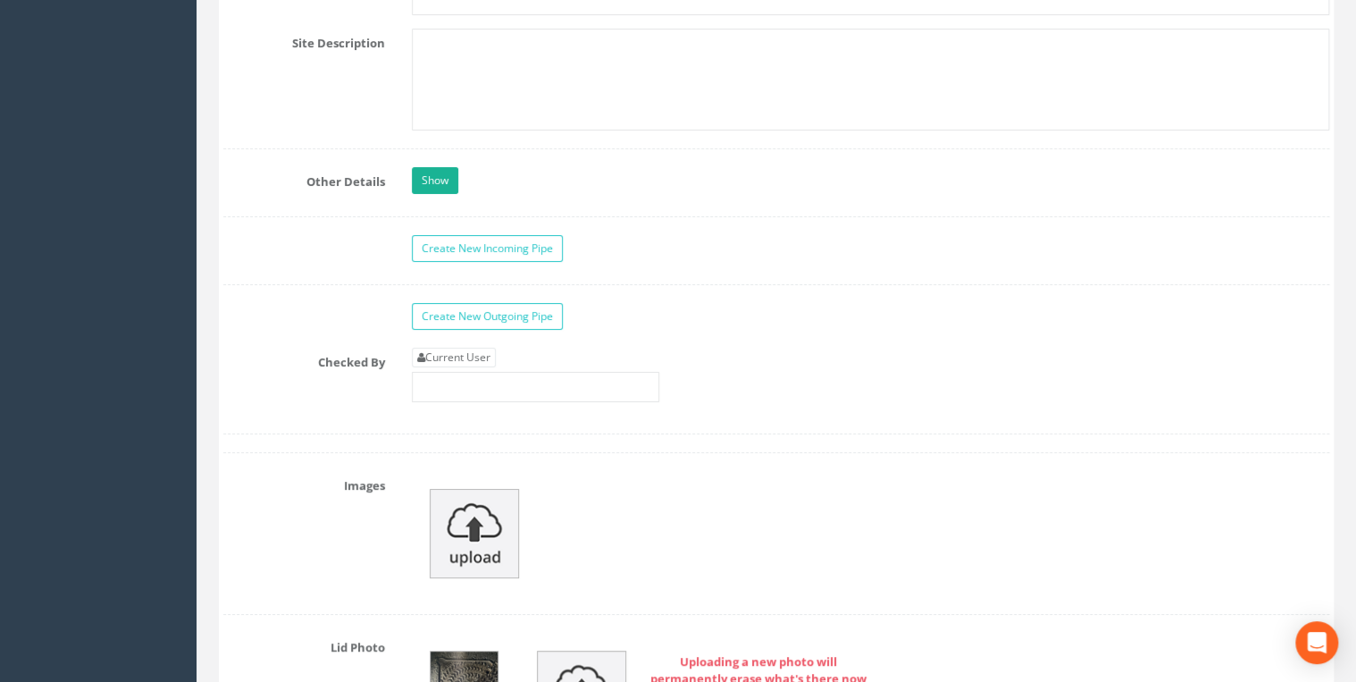
click at [470, 358] on div "Current User" at bounding box center [535, 375] width 247 height 55
click at [463, 350] on link "Current User" at bounding box center [454, 358] width 84 height 20
type input "[PERSON_NAME]"
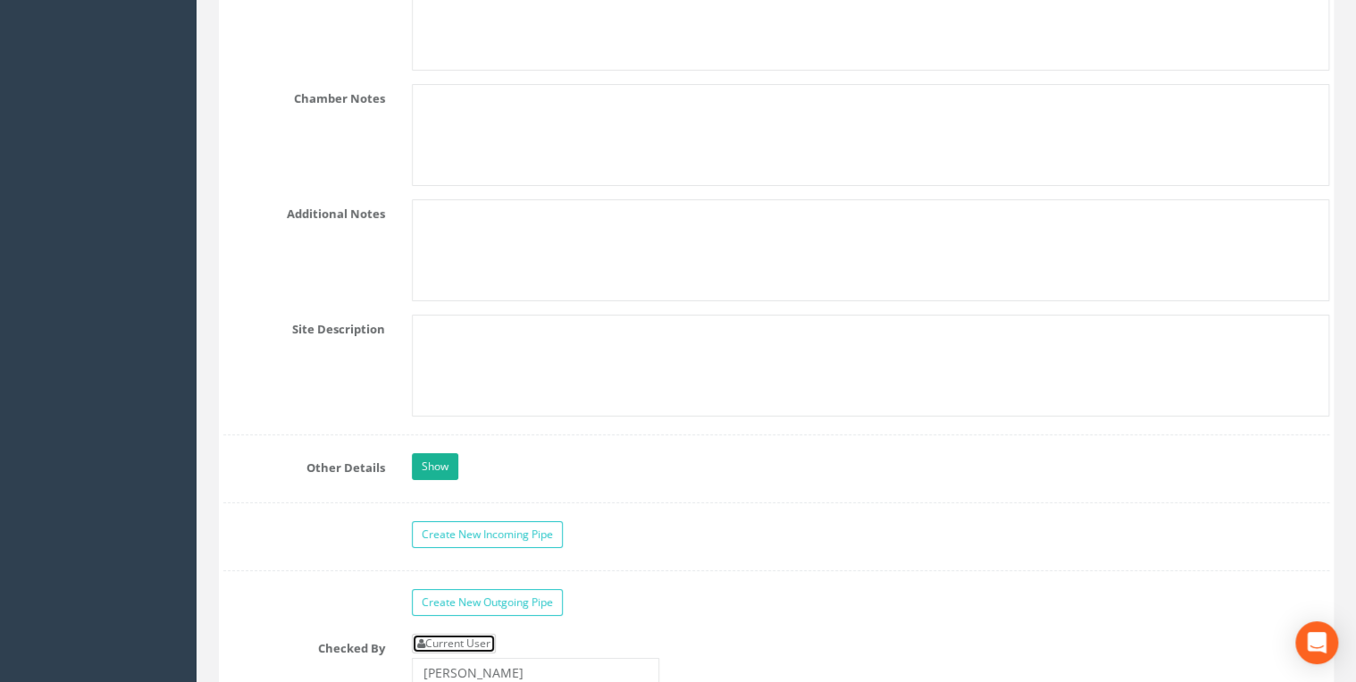
scroll to position [3145, 0]
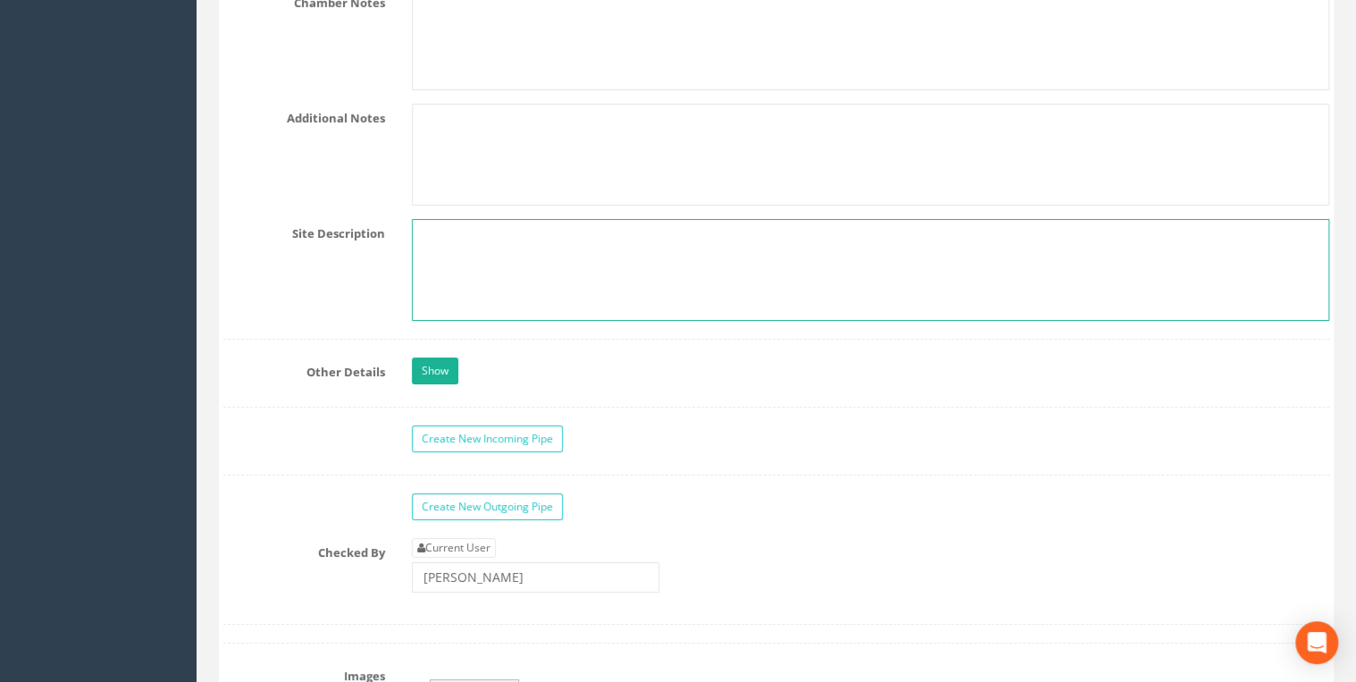
click at [482, 231] on textarea at bounding box center [871, 270] width 918 height 102
paste textarea "In the middle of 4th lane between 2 bridges"
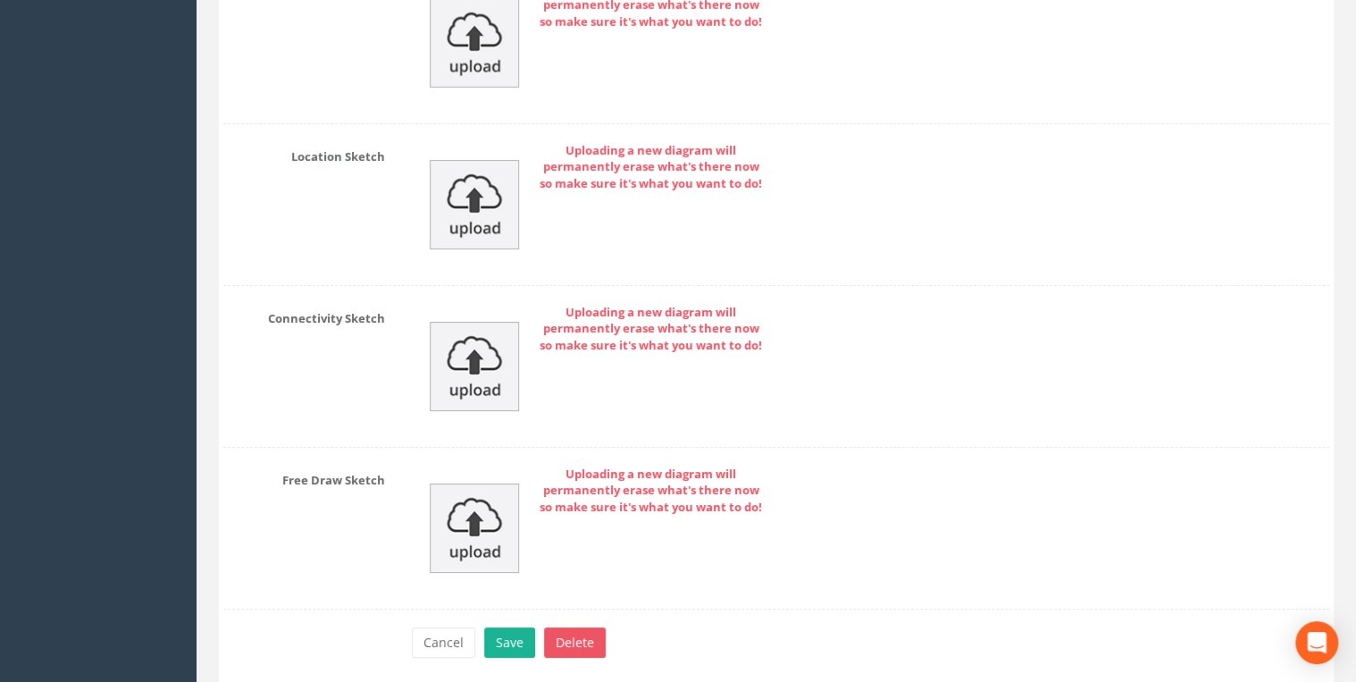
scroll to position [6469, 0]
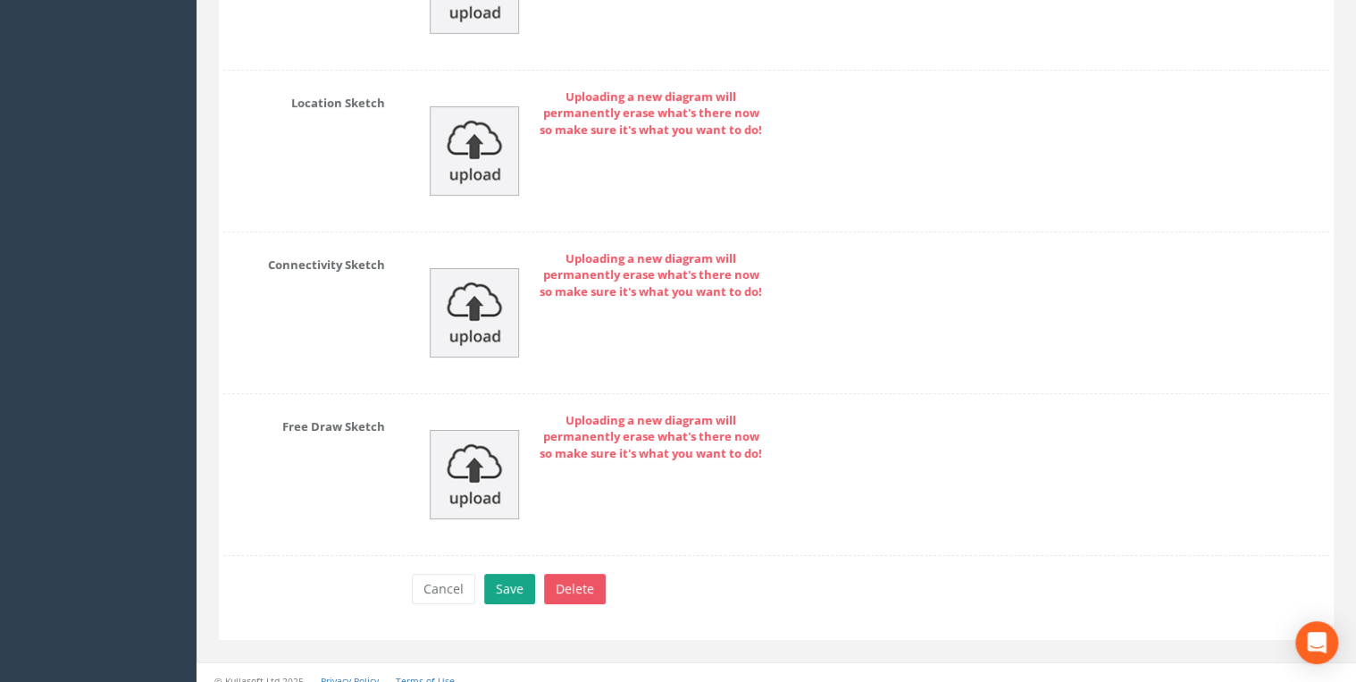
type textarea "In the middle of 4th lane between 2 bridges"
click at [517, 574] on button "Save" at bounding box center [509, 589] width 51 height 30
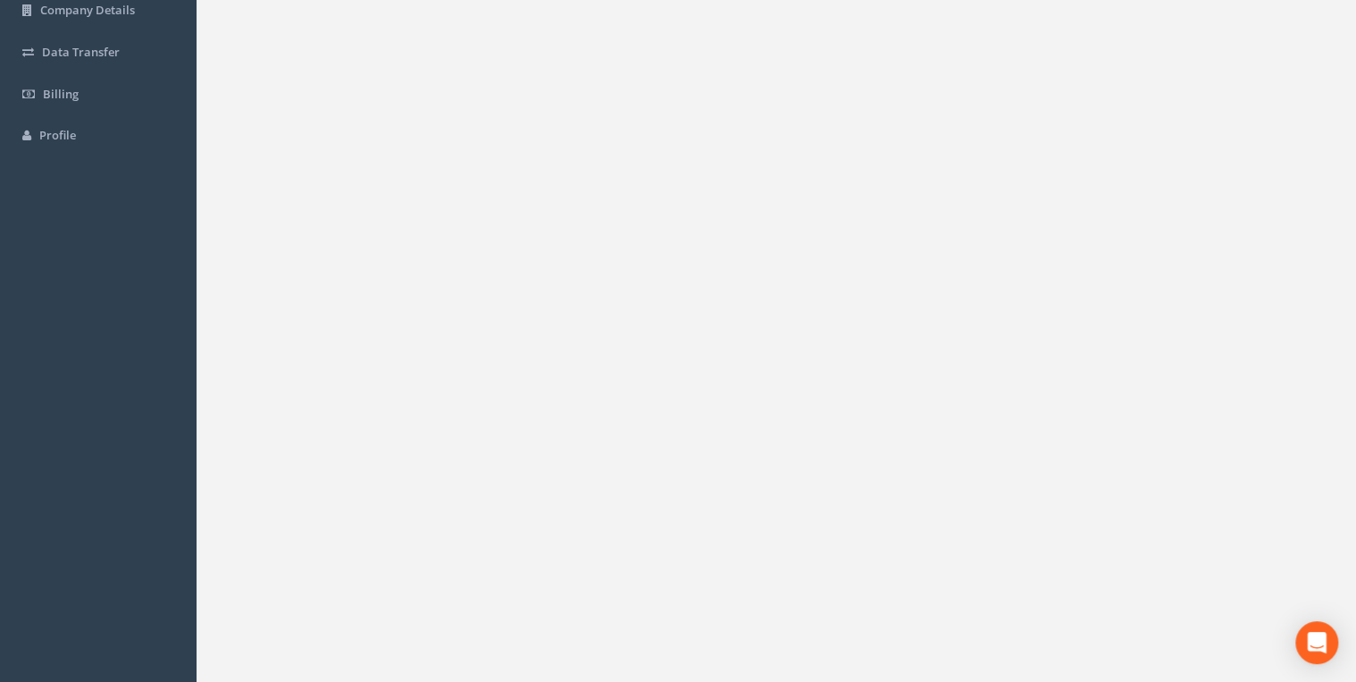
scroll to position [0, 0]
